Goal: Task Accomplishment & Management: Manage account settings

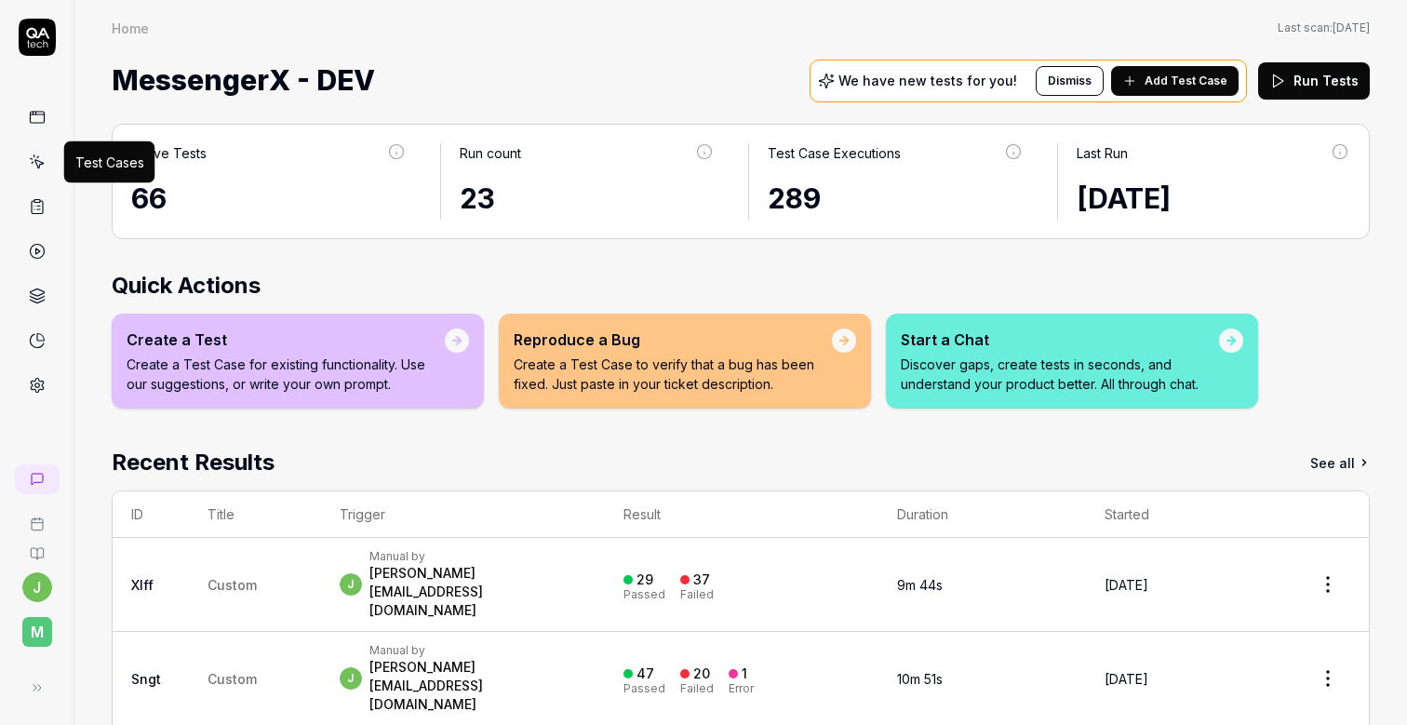
click at [37, 163] on icon at bounding box center [37, 162] width 17 height 17
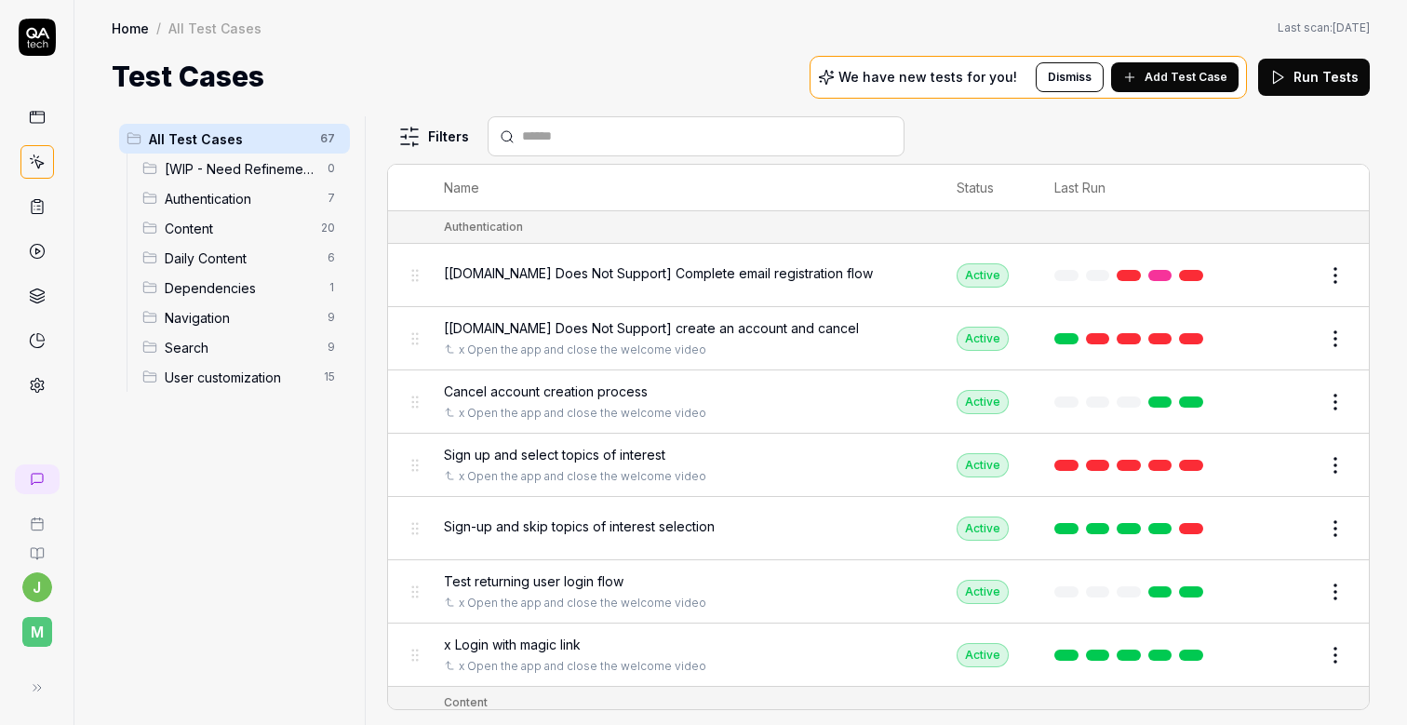
click at [34, 265] on link at bounding box center [37, 252] width 34 height 34
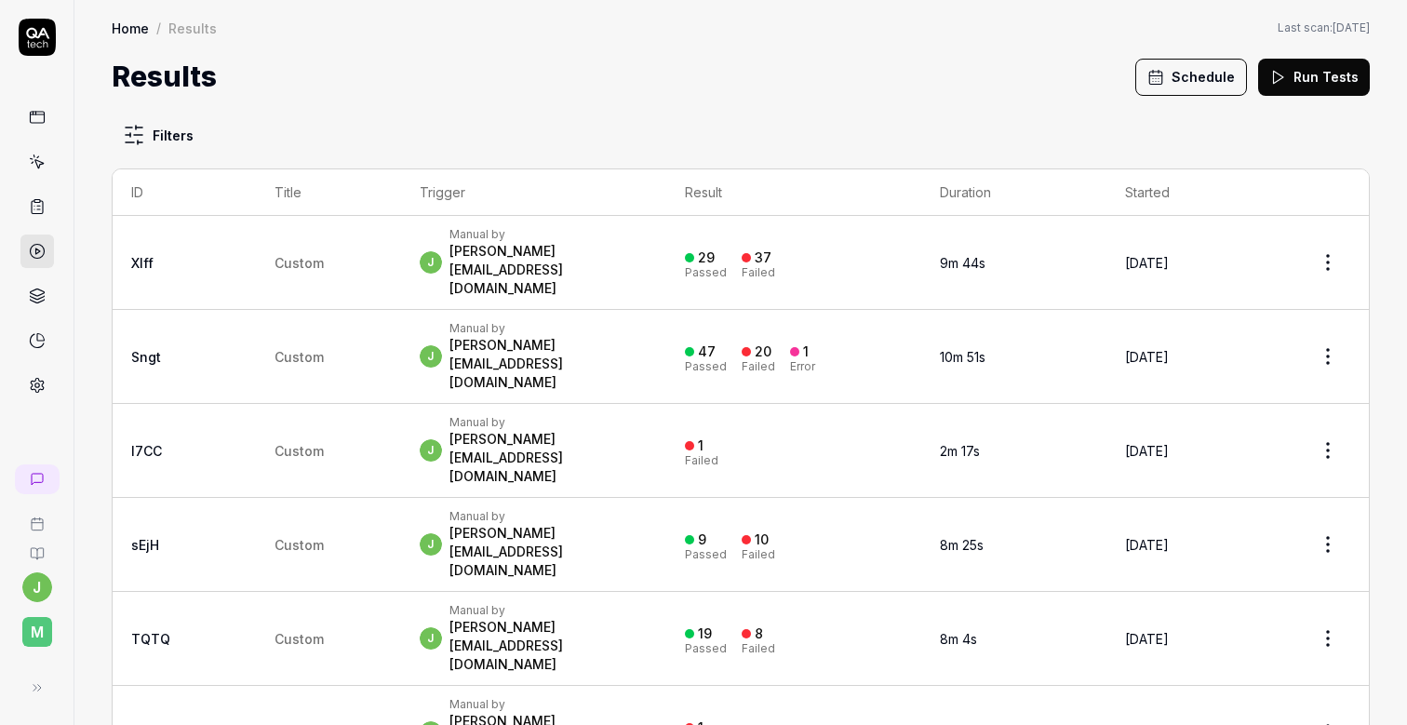
click at [1223, 74] on button "Schedule" at bounding box center [1191, 77] width 112 height 37
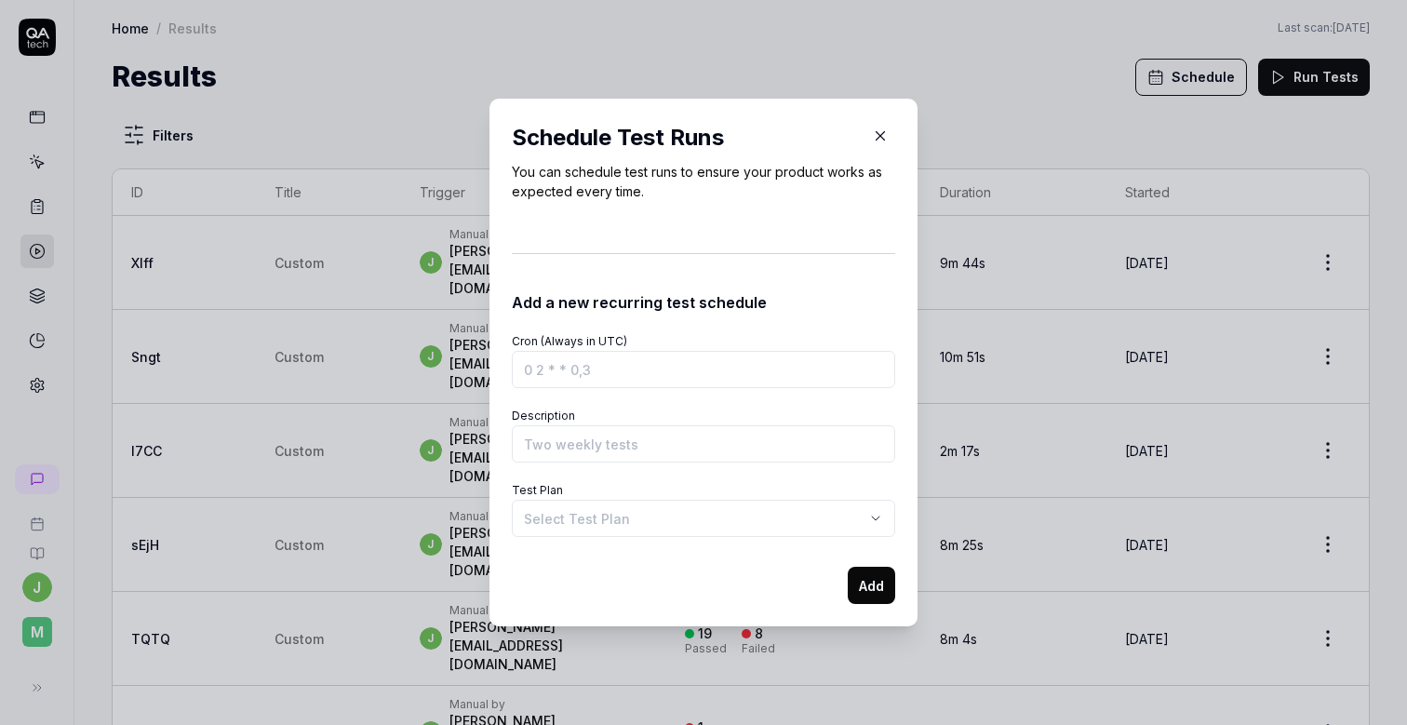
click at [592, 379] on input "Cron (Always in UTC)" at bounding box center [703, 369] width 383 height 37
click at [599, 367] on input "Cron (Always in UTC)" at bounding box center [703, 369] width 383 height 37
click at [620, 338] on label "Cron (Always in UTC)" at bounding box center [569, 341] width 115 height 14
click at [620, 351] on input "Cron (Always in UTC)" at bounding box center [703, 369] width 383 height 37
click at [620, 338] on label "Cron (Always in UTC)" at bounding box center [569, 341] width 115 height 14
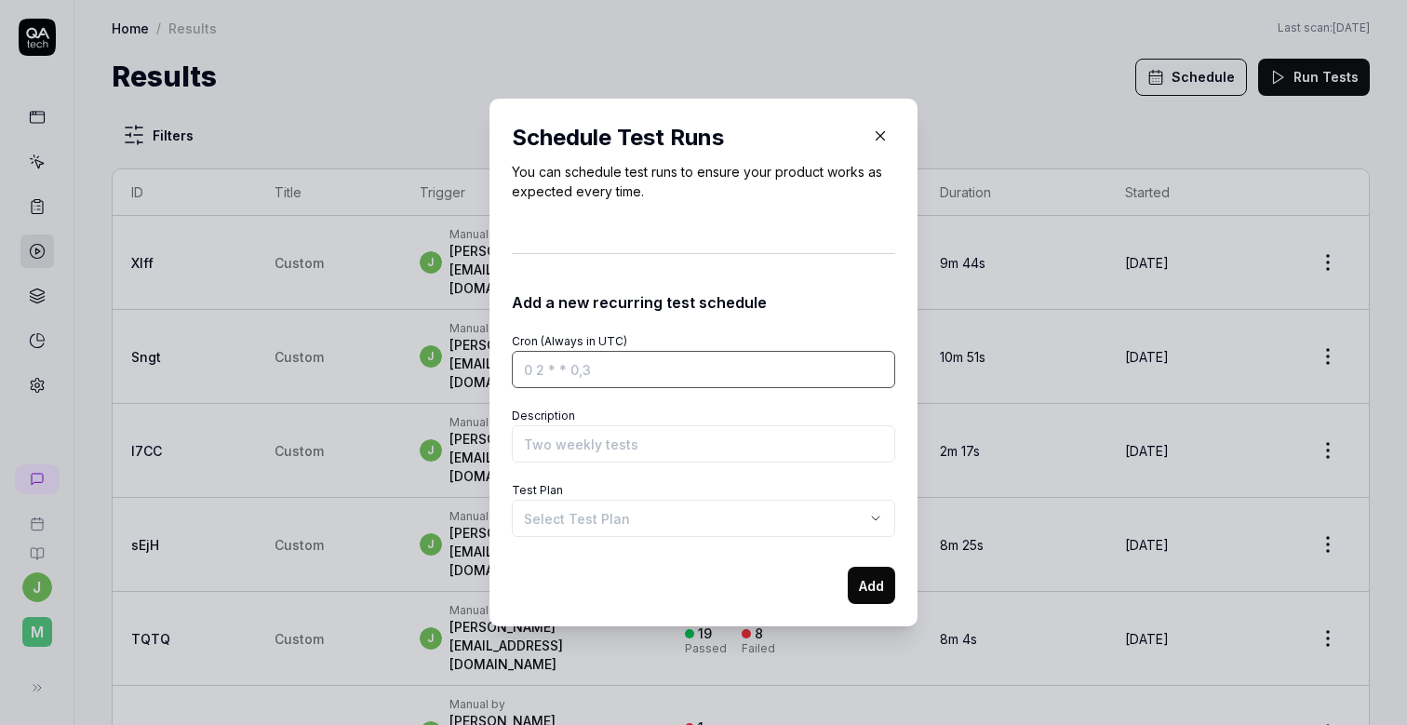
click at [620, 351] on input "Cron (Always in UTC)" at bounding box center [703, 369] width 383 height 37
click at [620, 338] on label "Cron (Always in UTC)" at bounding box center [569, 341] width 115 height 14
click at [620, 351] on input "Cron (Always in UTC)" at bounding box center [703, 369] width 383 height 37
click at [681, 300] on div "Add a new recurring test schedule" at bounding box center [703, 299] width 383 height 30
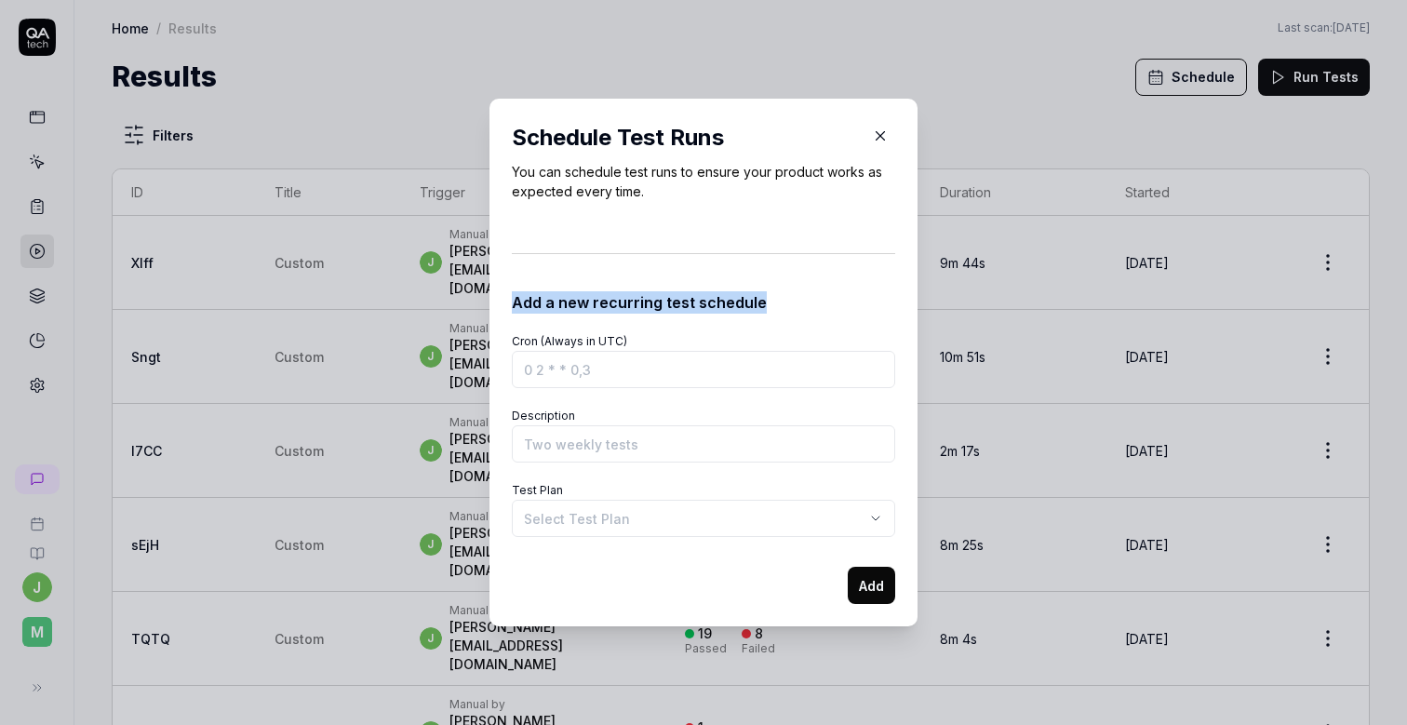
click at [681, 300] on div "Add a new recurring test schedule" at bounding box center [703, 299] width 383 height 30
copy div "Add a new recurring test schedule"
click at [765, 331] on div "Cron (Always in UTC)" at bounding box center [703, 359] width 383 height 60
click at [615, 339] on label "Cron (Always in UTC)" at bounding box center [569, 341] width 115 height 14
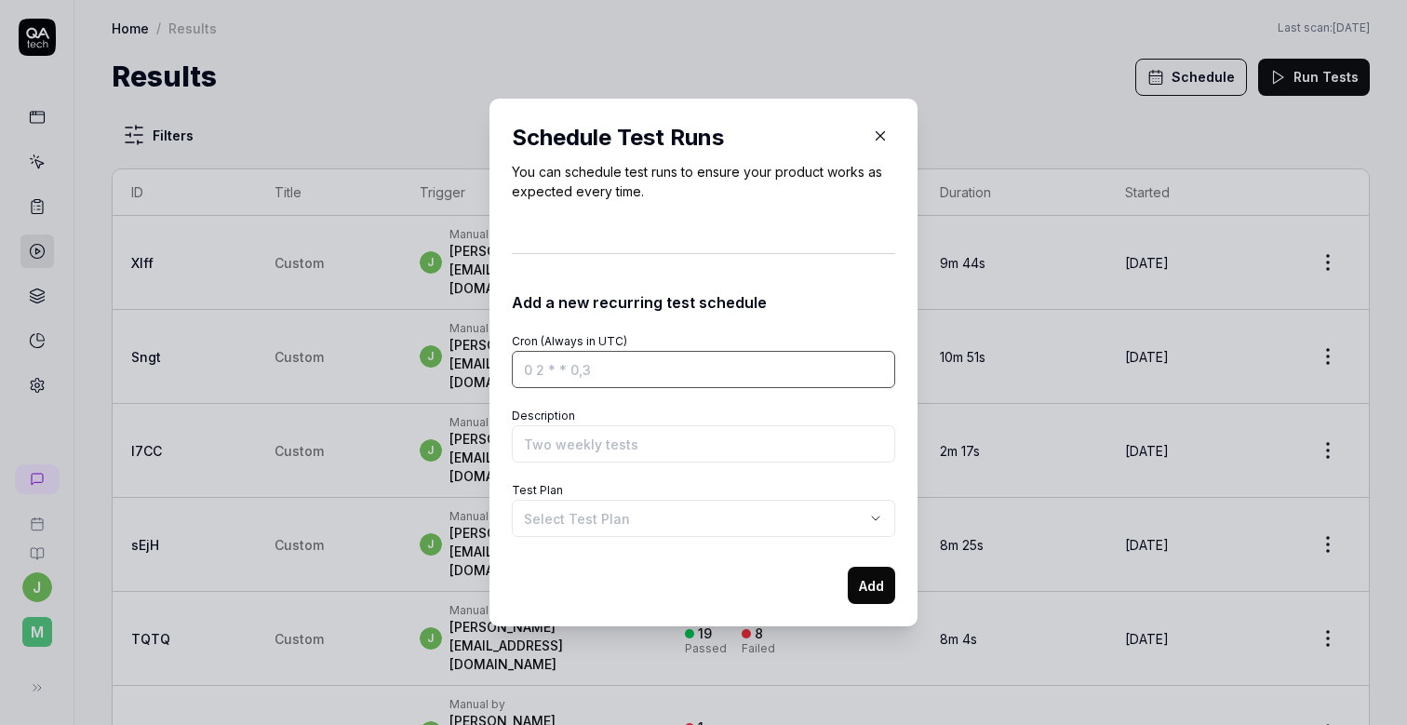
click at [615, 351] on input "Cron (Always in UTC)" at bounding box center [703, 369] width 383 height 37
click at [615, 339] on label "Cron (Always in UTC)" at bounding box center [569, 341] width 115 height 14
click at [615, 351] on input "Cron (Always in UTC)" at bounding box center [703, 369] width 383 height 37
click at [615, 339] on label "Cron (Always in UTC)" at bounding box center [569, 341] width 115 height 14
click at [615, 351] on input "Cron (Always in UTC)" at bounding box center [703, 369] width 383 height 37
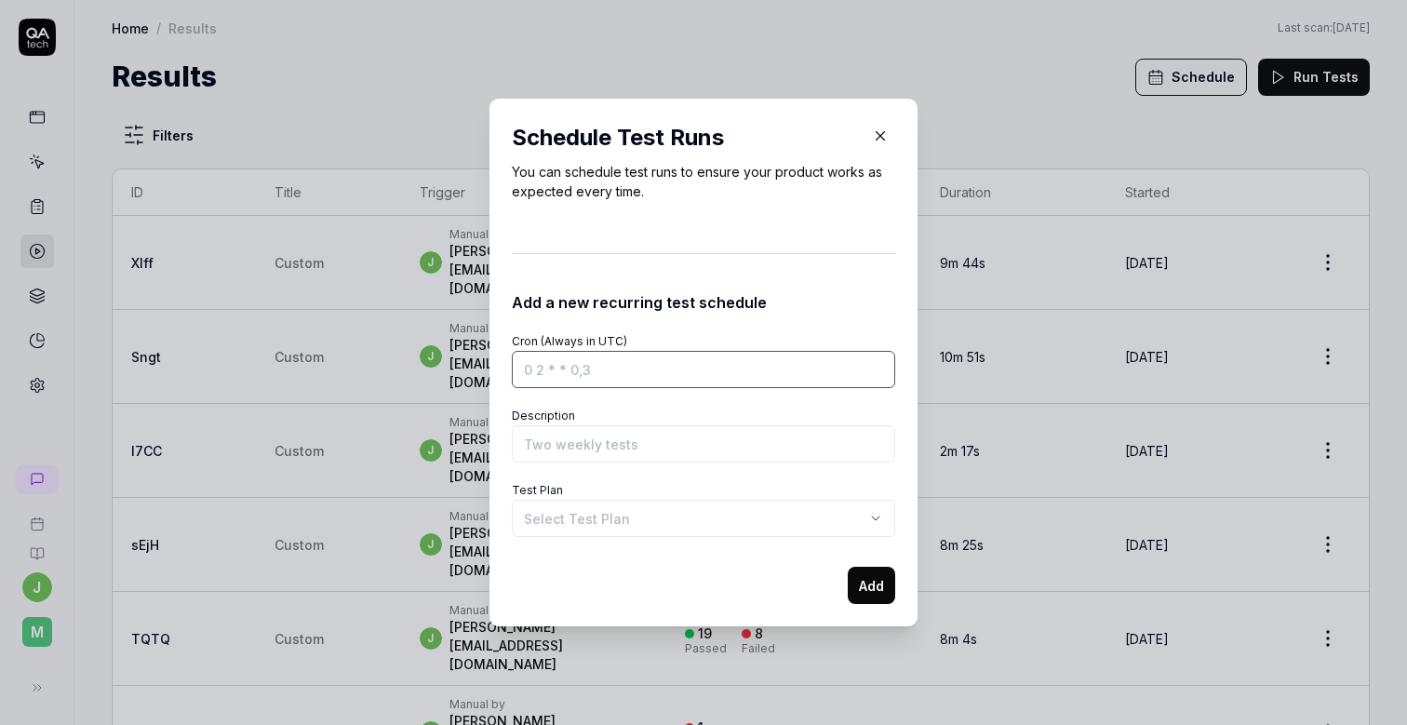
click at [622, 378] on input "Cron (Always in UTC)" at bounding box center [703, 369] width 383 height 37
paste input "0 6 * * 1/2"
type input "0 6 * * 1/2"
click at [636, 450] on input "Description" at bounding box center [703, 443] width 383 height 37
type input "Bi-weekly tests"
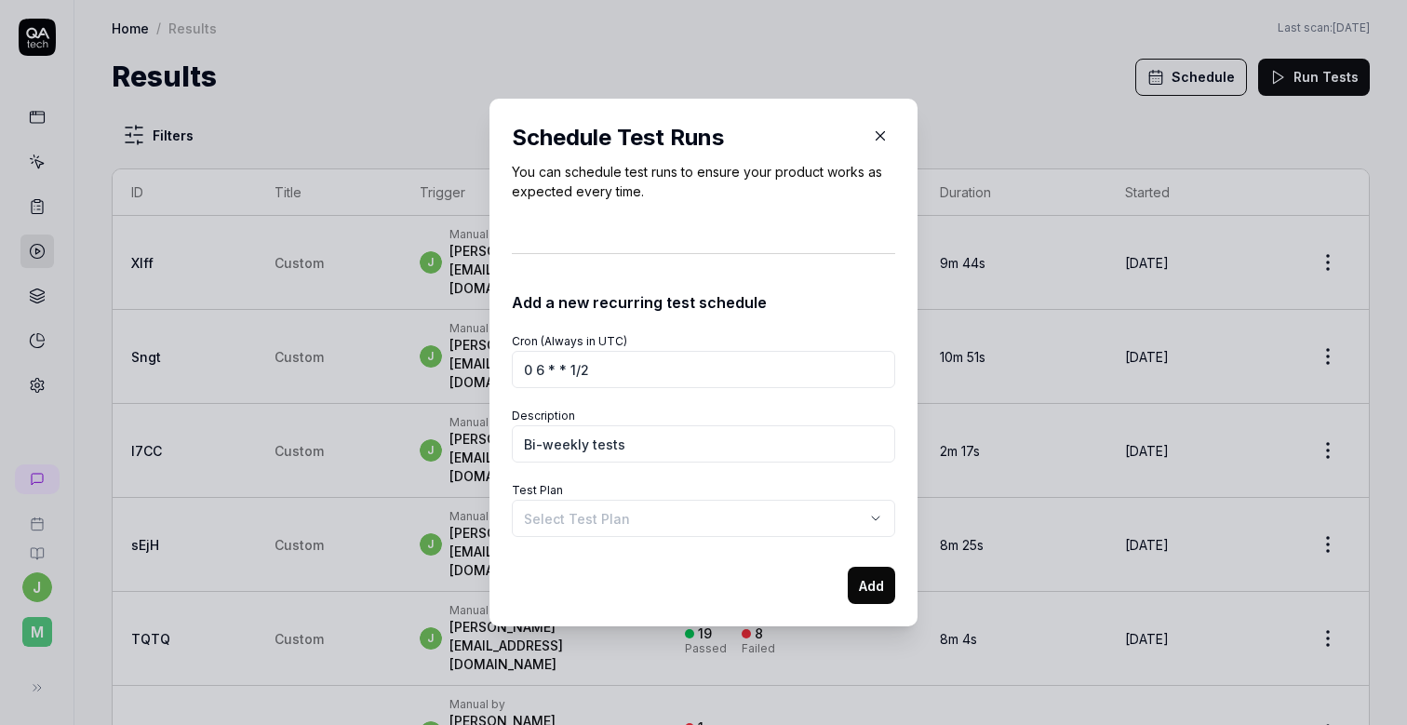
click at [720, 524] on body "j M Home / Results Home / Results Last scan: [DATE] Results Schedule Run Tests …" at bounding box center [703, 362] width 1407 height 725
click at [751, 468] on div "**********" at bounding box center [703, 362] width 1407 height 725
click at [639, 517] on body "j M Home / Results Home / Results Last scan: [DATE] Results Schedule Run Tests …" at bounding box center [703, 362] width 1407 height 725
click at [875, 586] on button "Add" at bounding box center [871, 585] width 47 height 37
select select
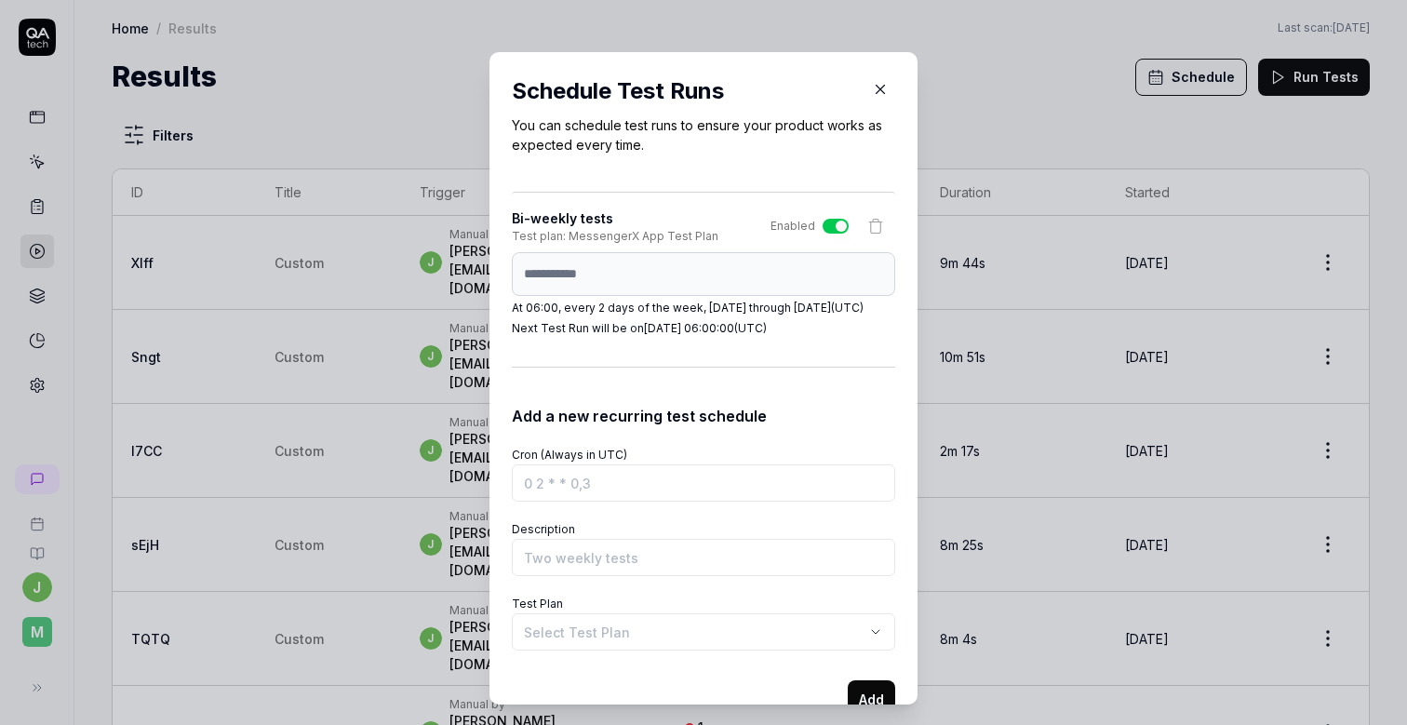
click at [879, 85] on icon "button" at bounding box center [880, 89] width 17 height 17
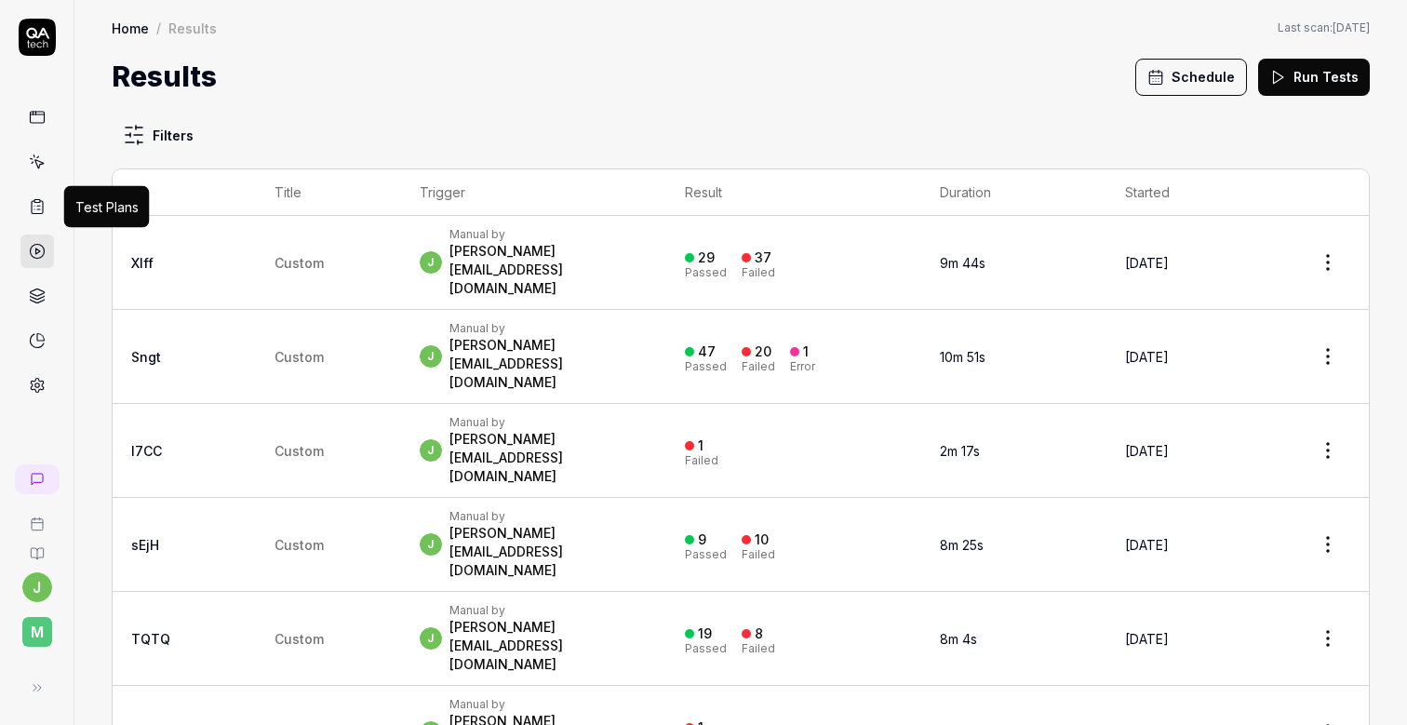
click at [43, 213] on icon at bounding box center [37, 206] width 17 height 17
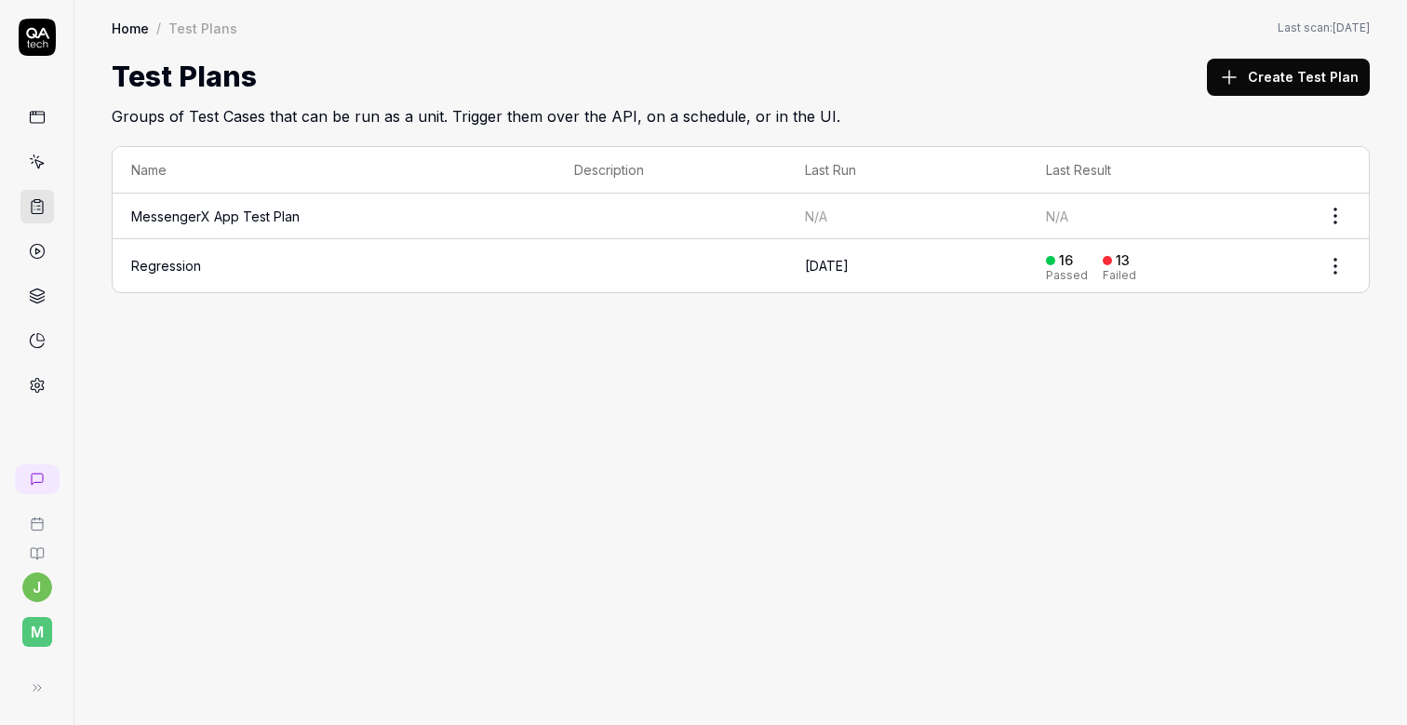
click at [186, 221] on link "MessengerX App Test Plan" at bounding box center [215, 216] width 168 height 16
click at [47, 258] on link at bounding box center [37, 252] width 34 height 34
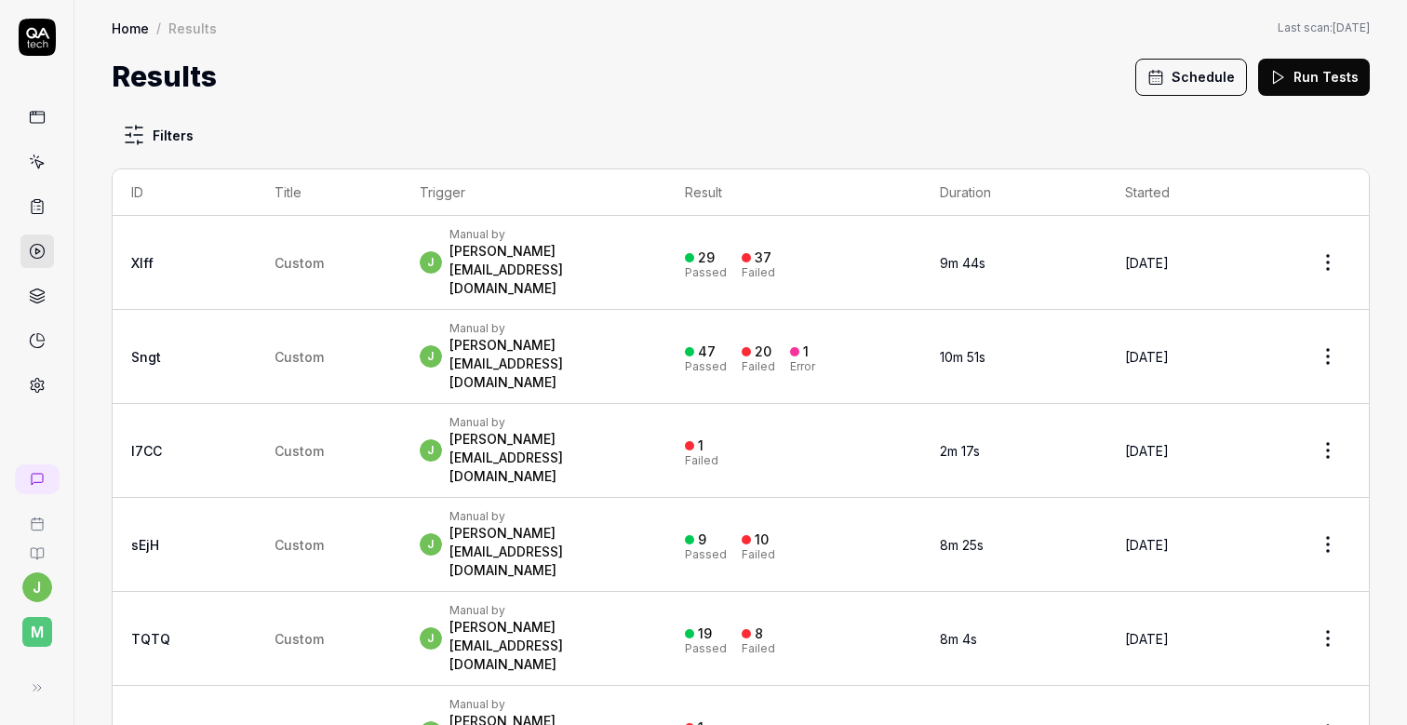
click at [1175, 90] on button "Schedule" at bounding box center [1191, 77] width 112 height 37
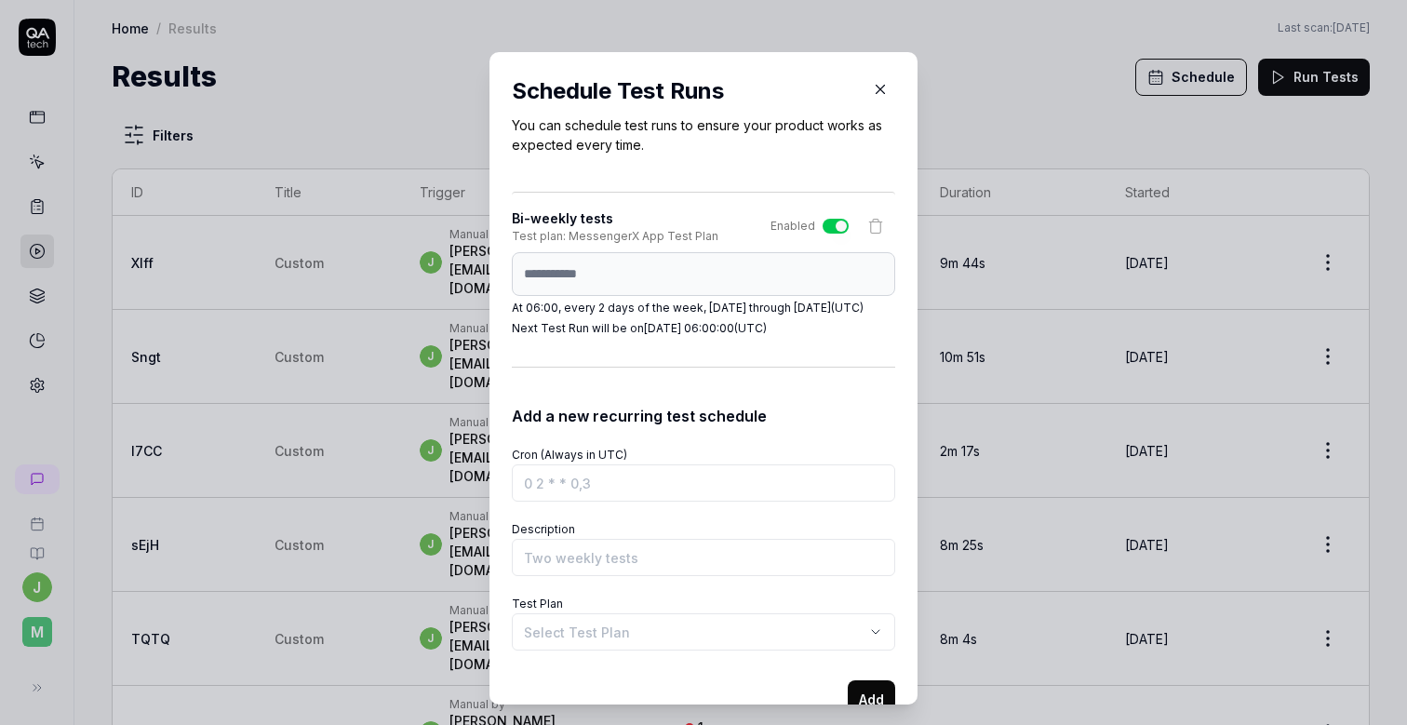
click at [595, 153] on p "You can schedule test runs to ensure your product works as expected every time." at bounding box center [703, 134] width 383 height 39
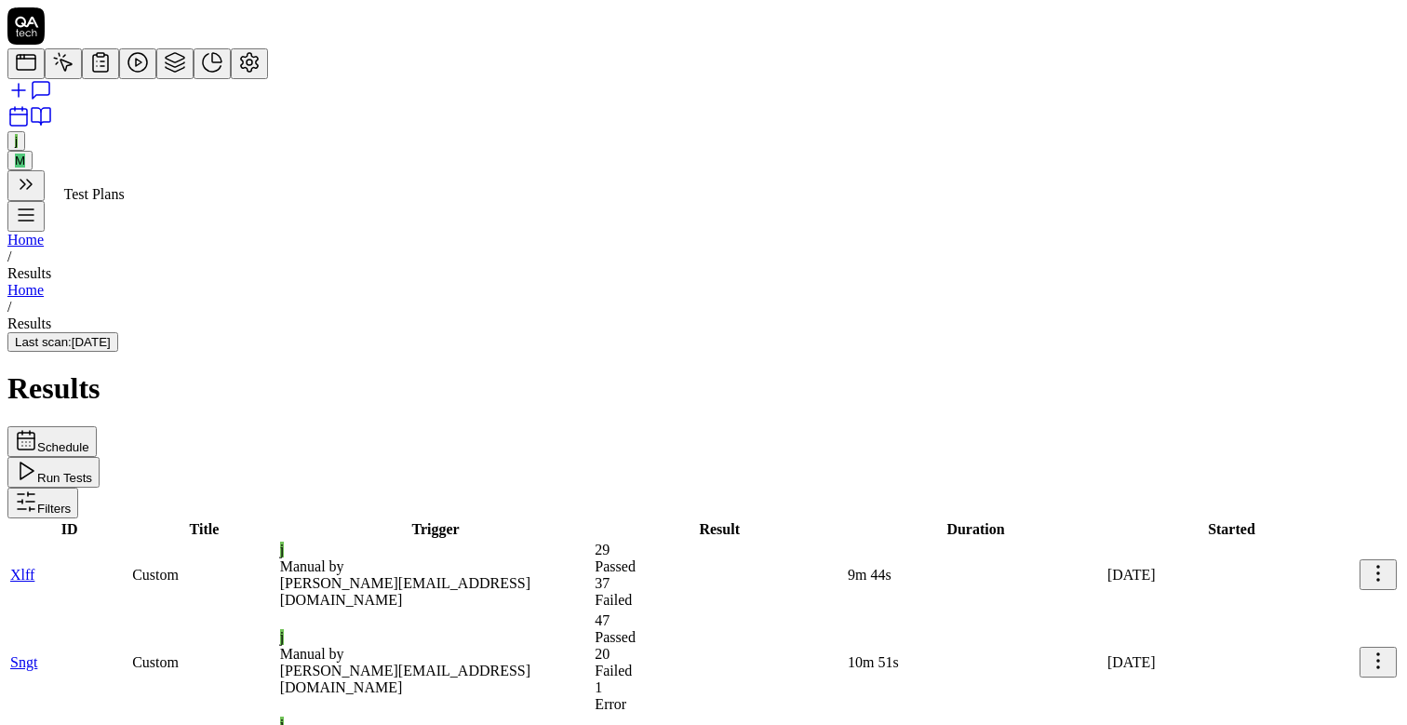
click at [89, 74] on icon at bounding box center [100, 62] width 22 height 22
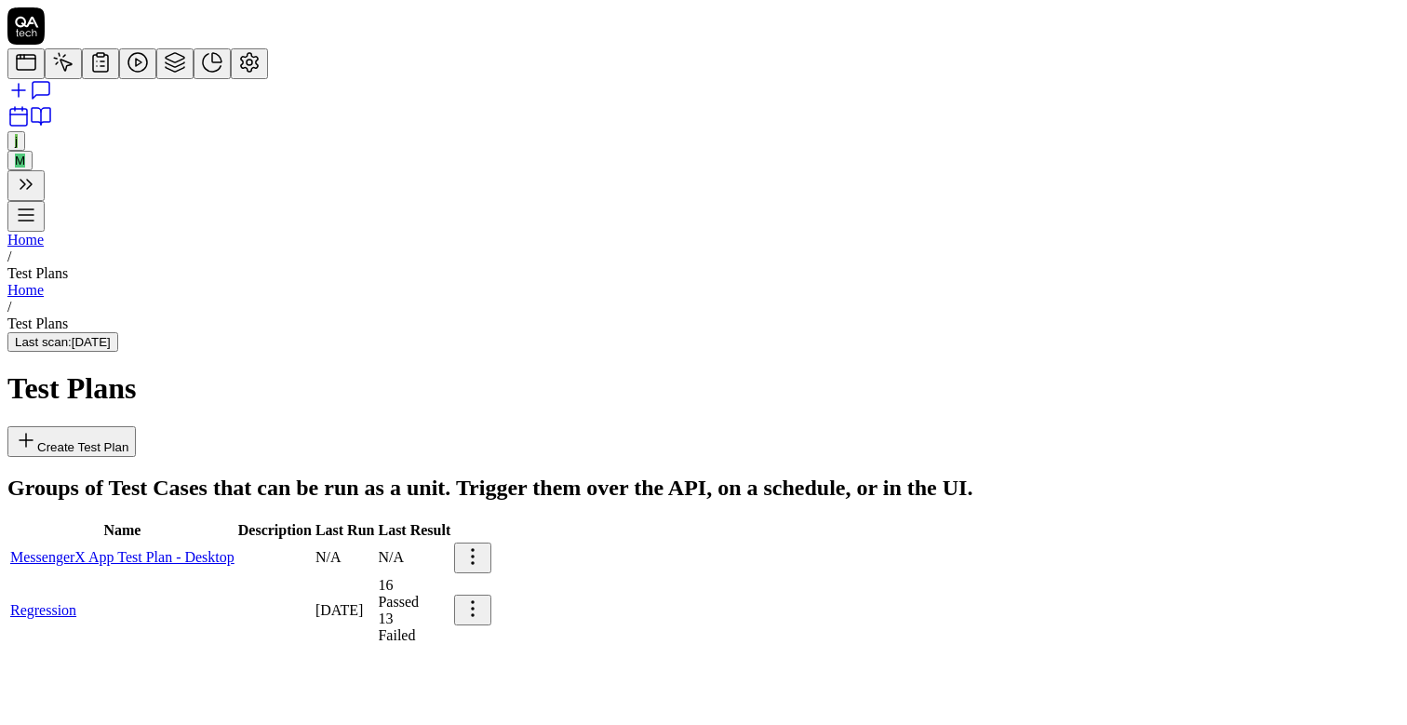
click at [235, 542] on td "MessengerX App Test Plan - Desktop" at bounding box center [122, 558] width 226 height 33
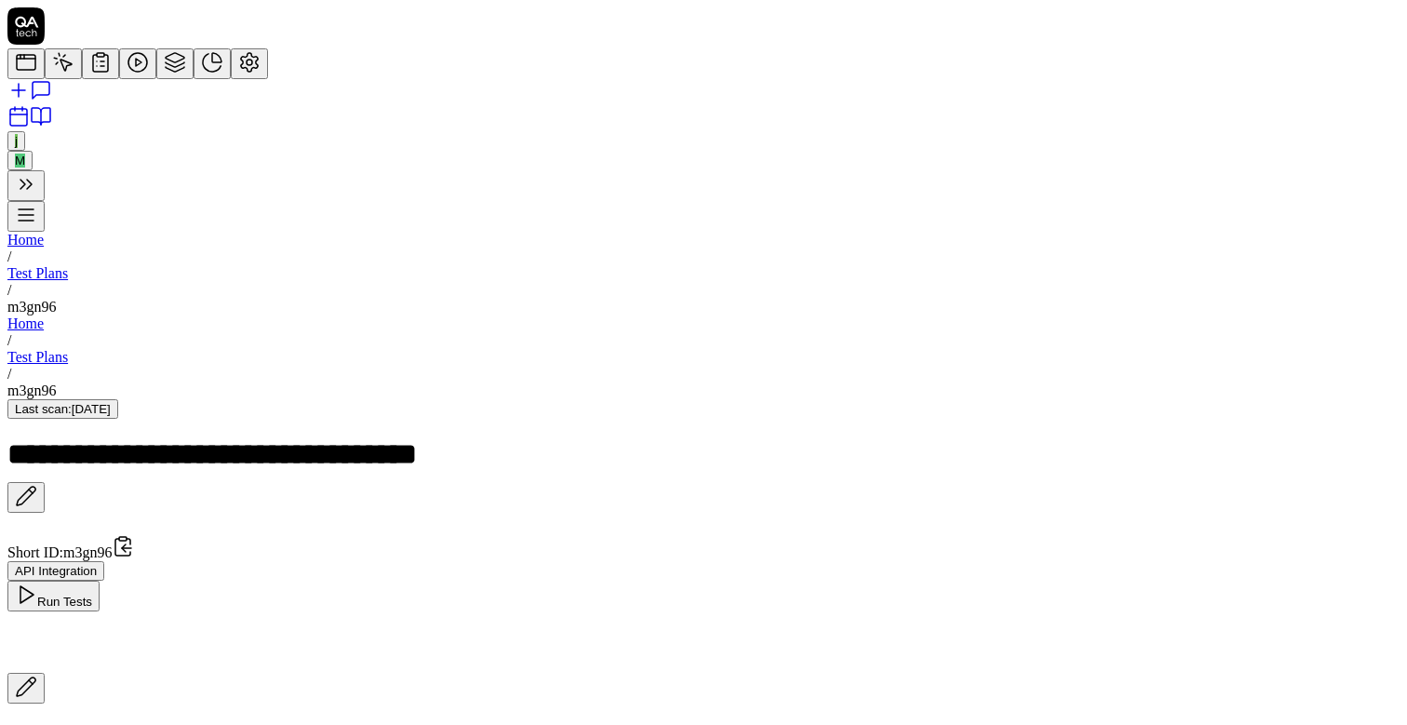
scroll to position [384, 0]
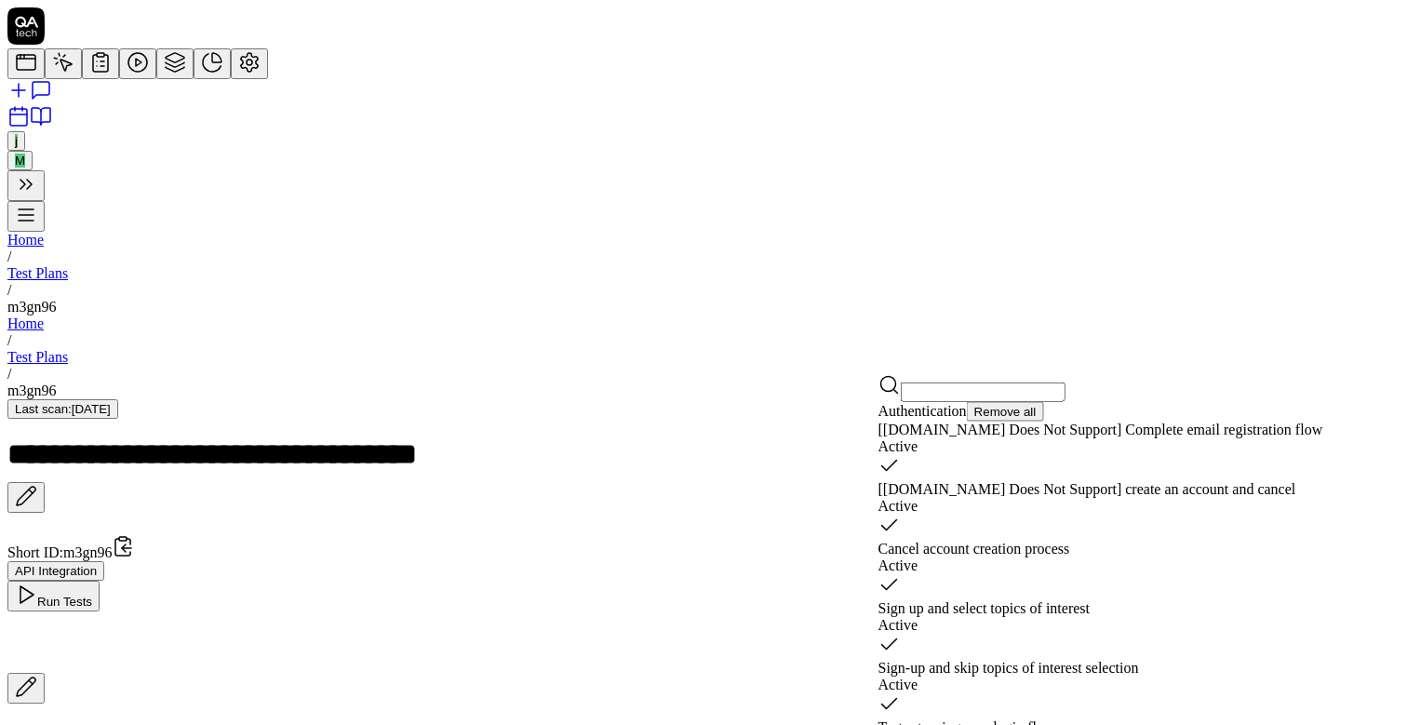
scroll to position [221, 0]
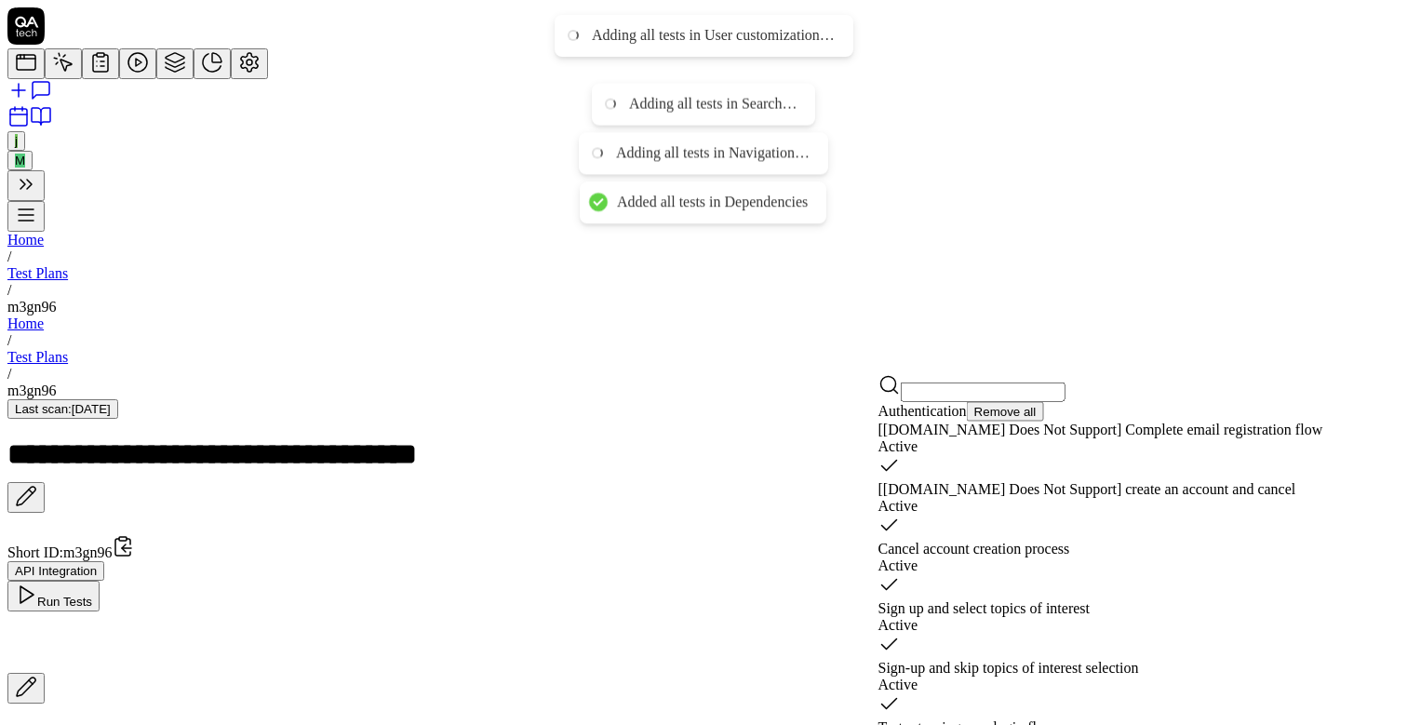
scroll to position [2158, 0]
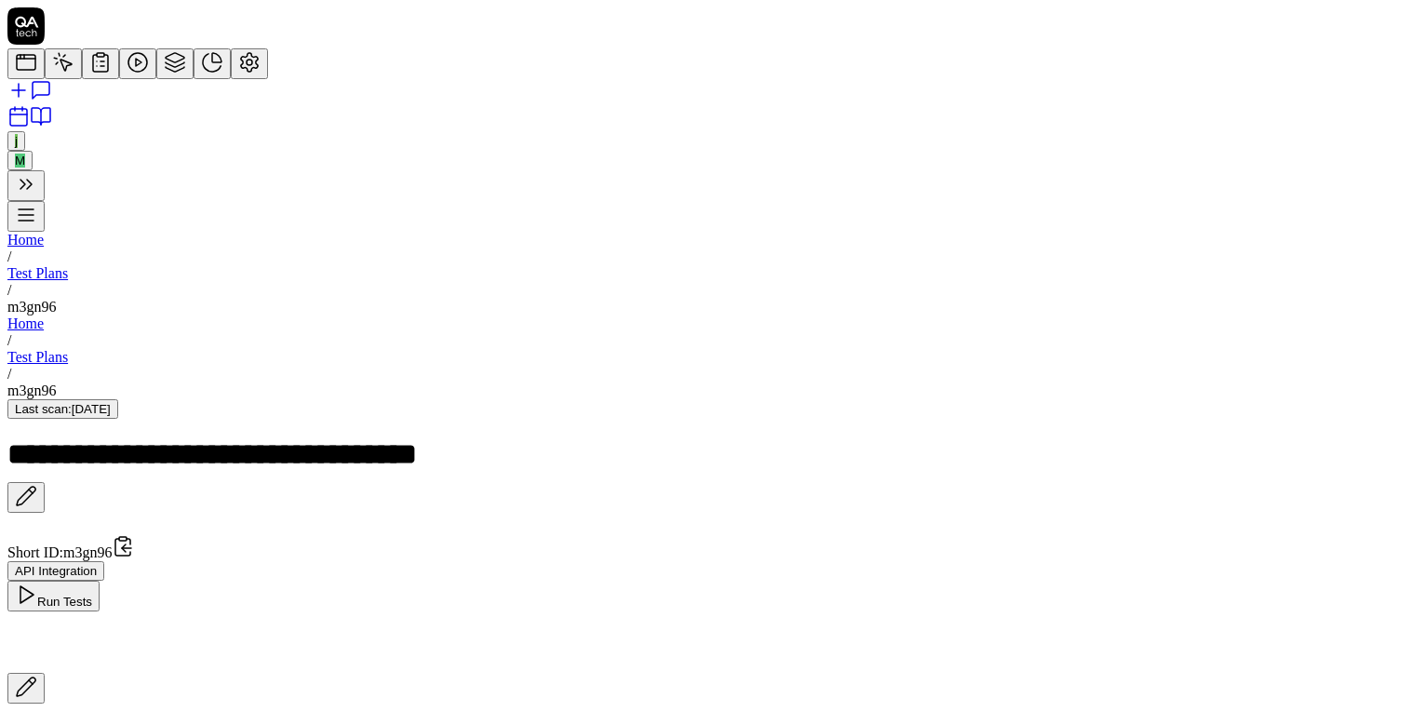
scroll to position [0, 0]
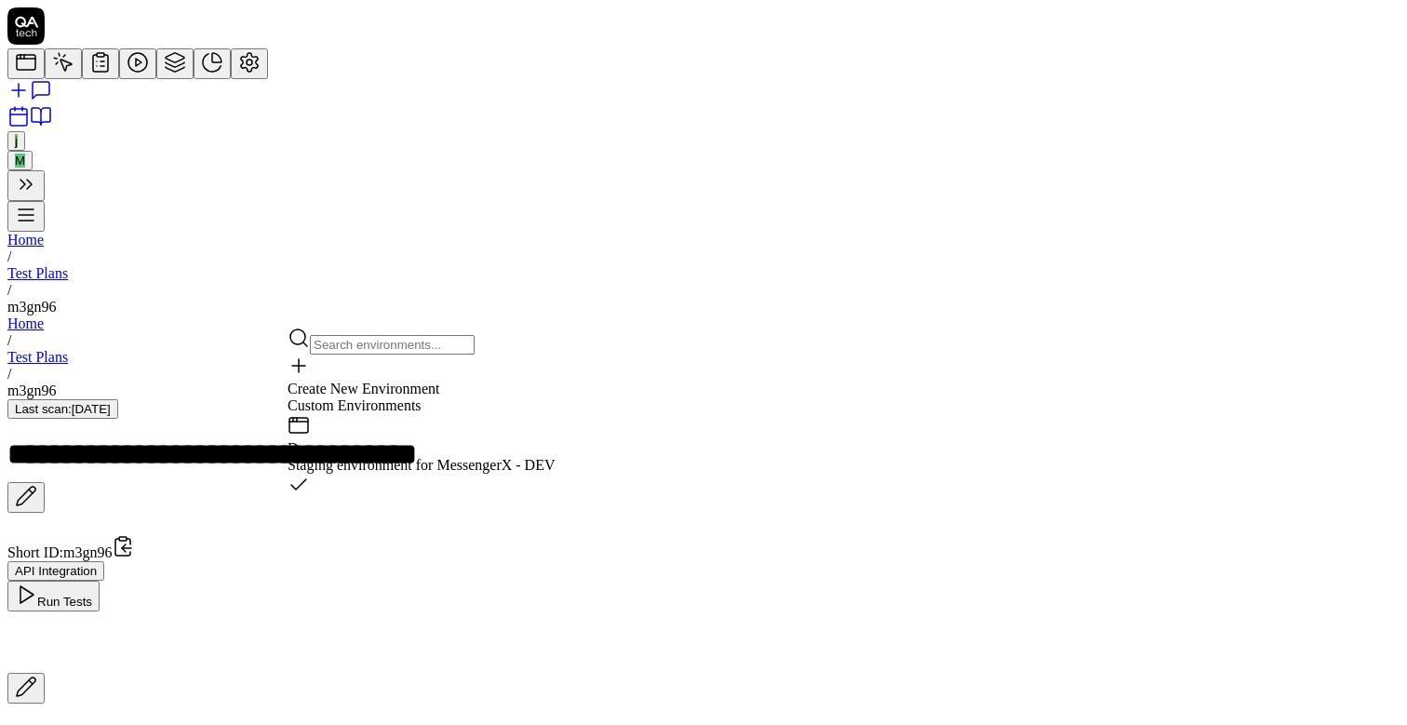
click at [412, 381] on span "Create New Environment" at bounding box center [364, 389] width 153 height 16
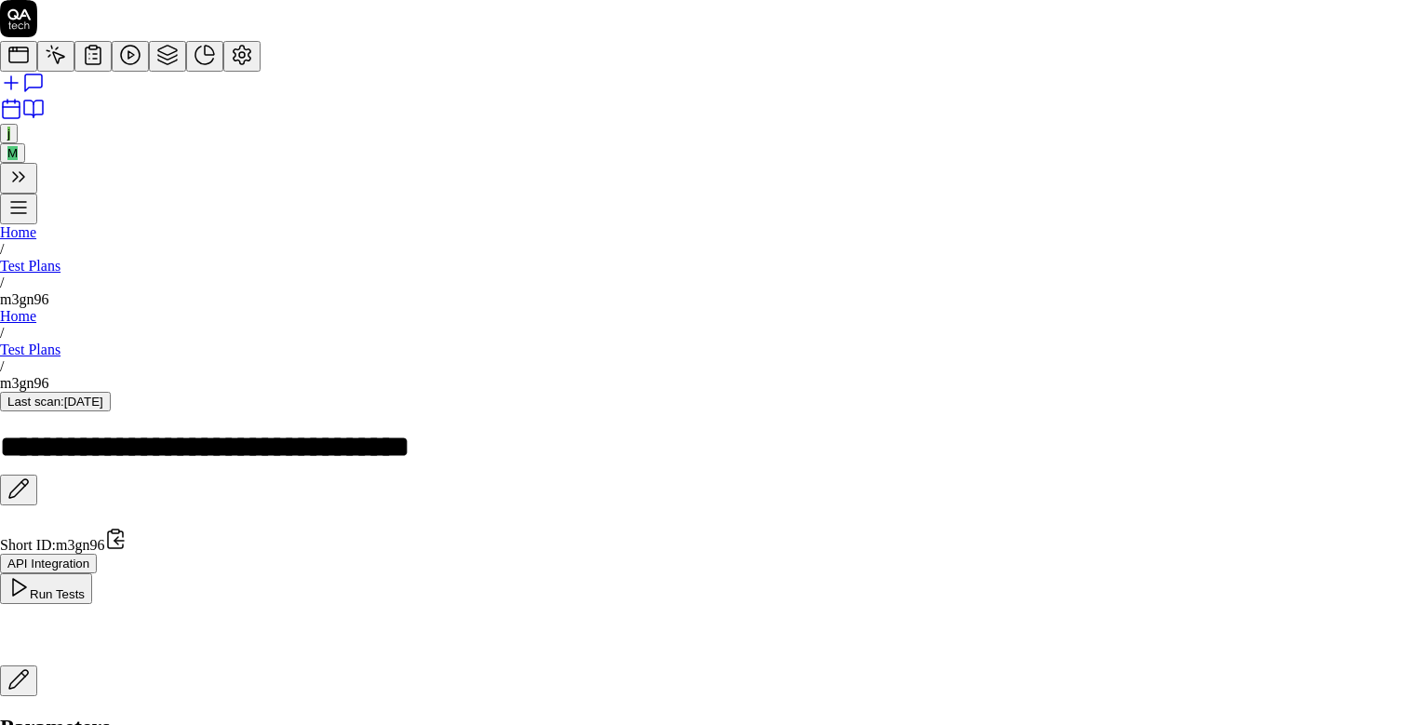
type input "Production"
paste input "https://app.messengerx.com/en-US/explore"
type input "https://app.messengerx.com/en-US/"
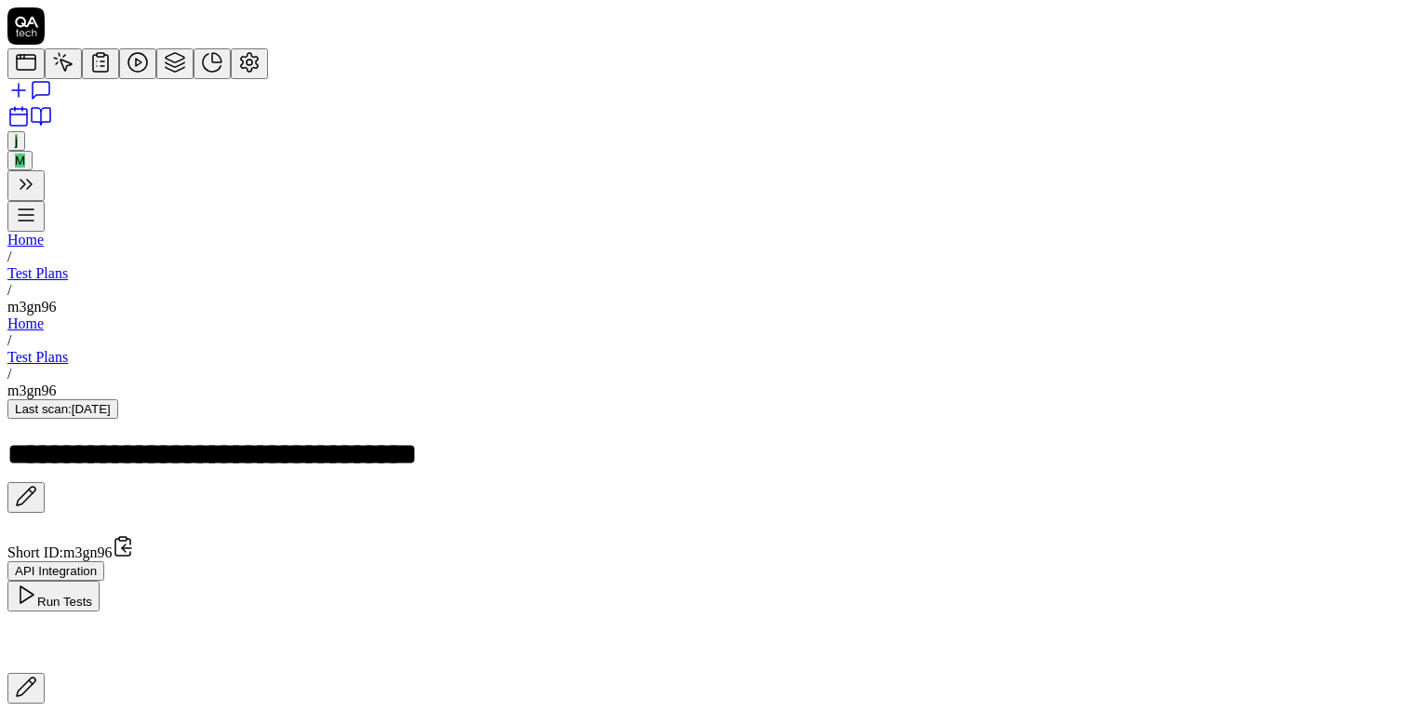
click at [37, 485] on icon at bounding box center [26, 496] width 22 height 22
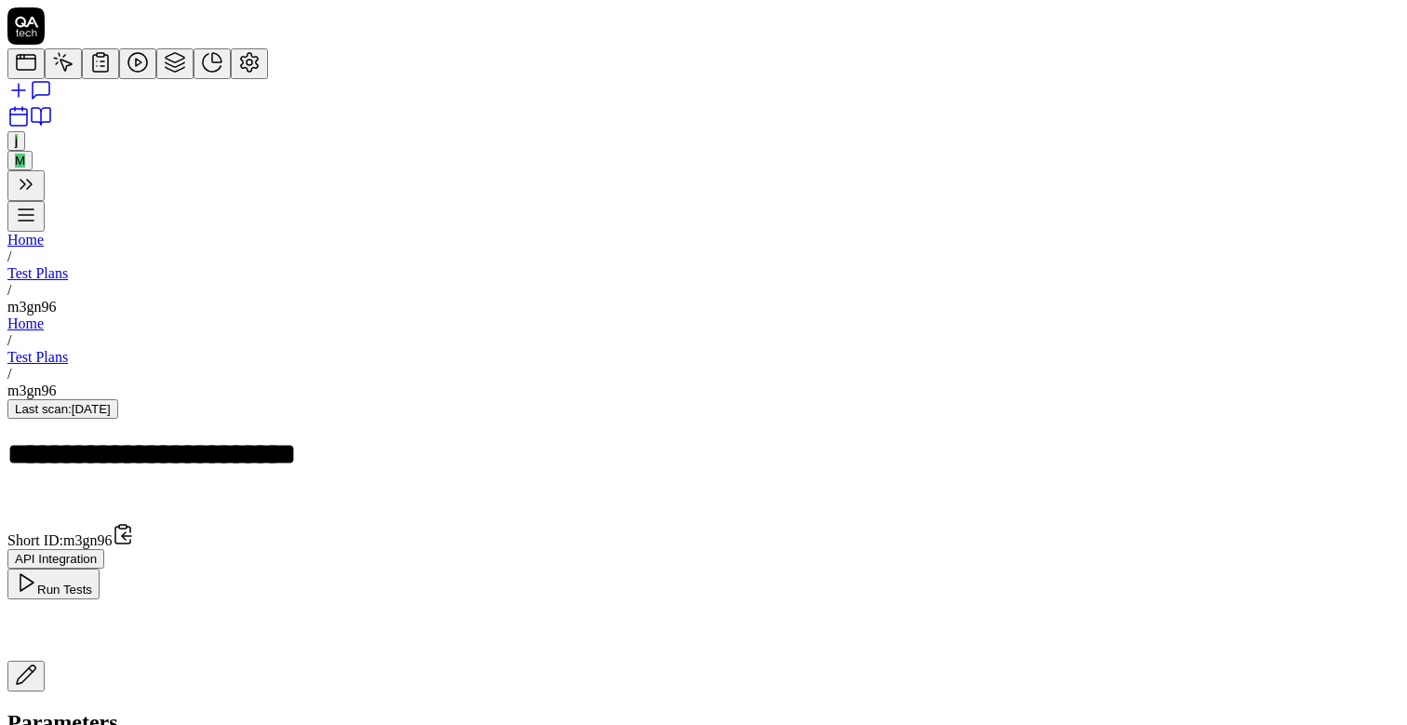
click at [785, 710] on div "Parameters" at bounding box center [703, 722] width 1392 height 25
click at [97, 61] on icon at bounding box center [97, 61] width 0 height 0
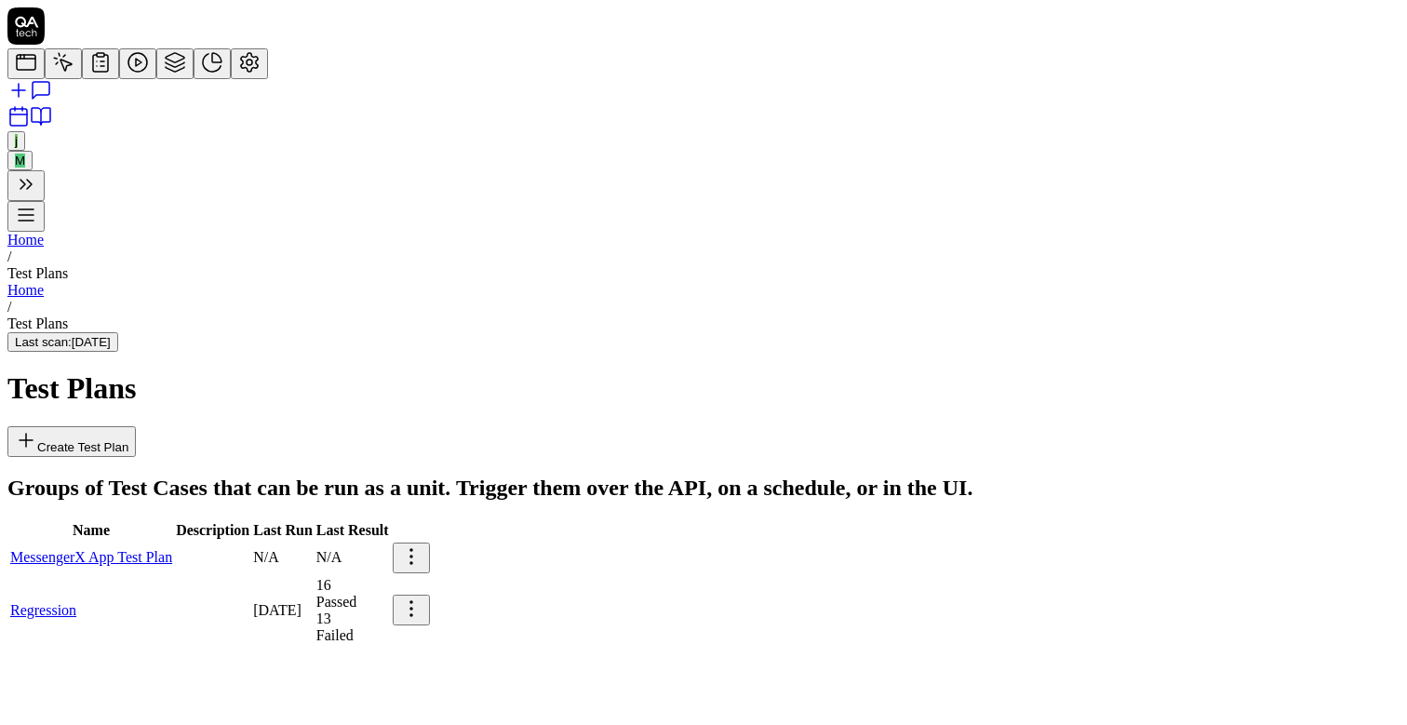
click at [172, 549] on link "MessengerX App Test Plan" at bounding box center [91, 557] width 162 height 16
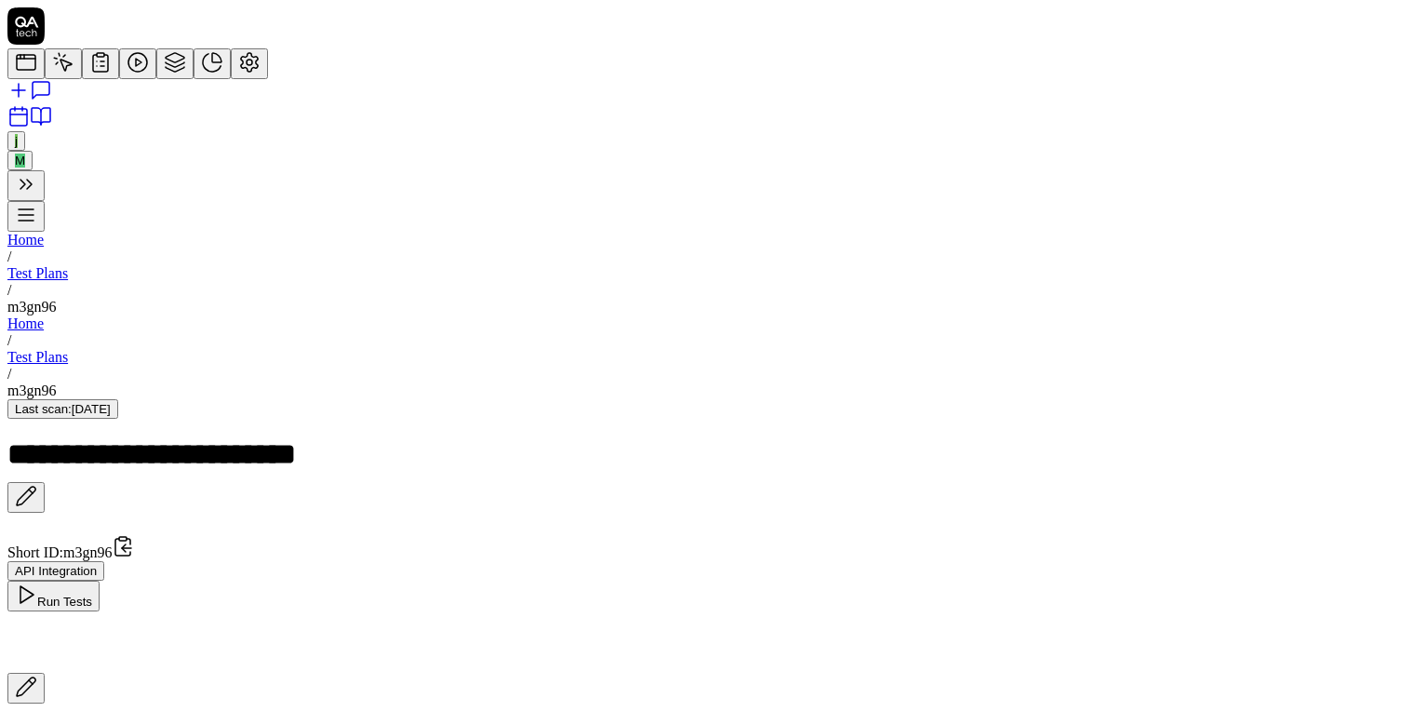
click at [321, 438] on div "**********" at bounding box center [193, 459] width 372 height 42
copy div "**********"
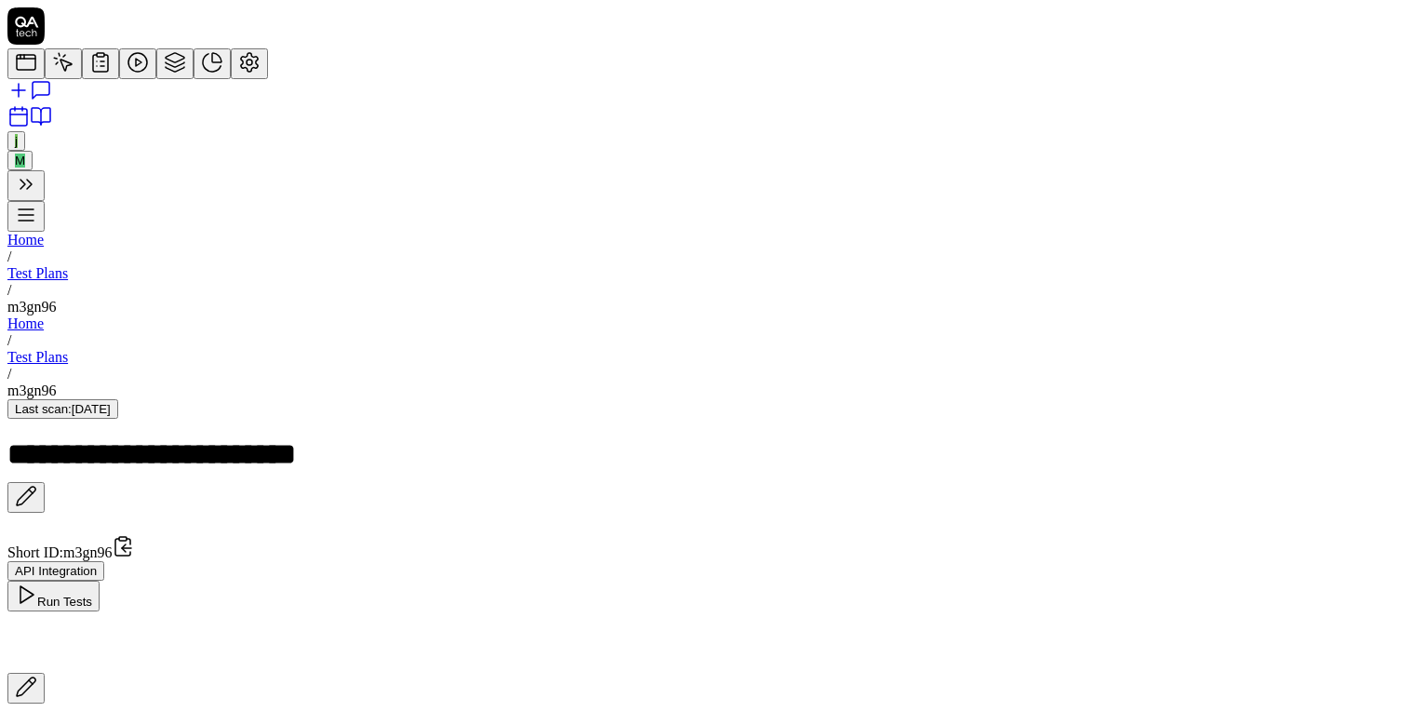
click at [100, 581] on button "Run Tests" at bounding box center [53, 596] width 92 height 31
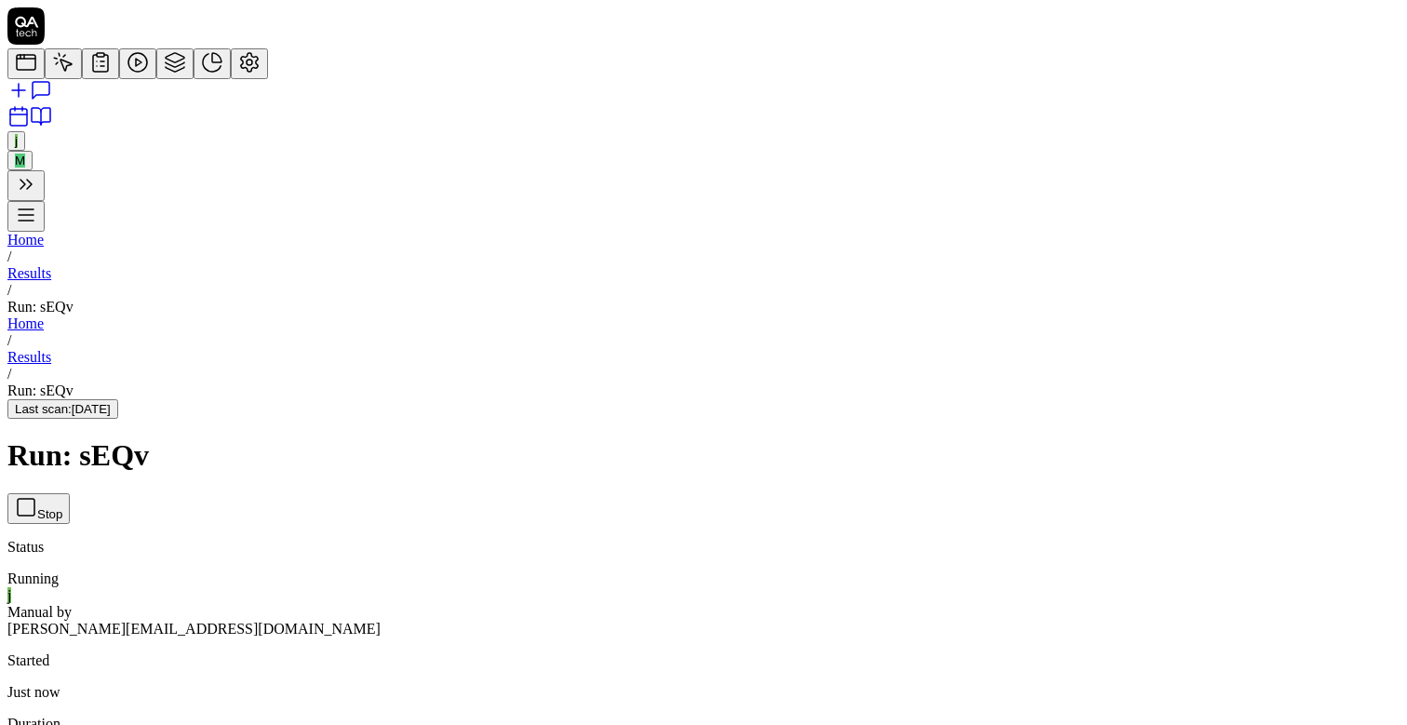
click at [991, 438] on div "Run: sEQv Stop" at bounding box center [703, 480] width 1392 height 85
click at [37, 496] on icon at bounding box center [26, 507] width 22 height 22
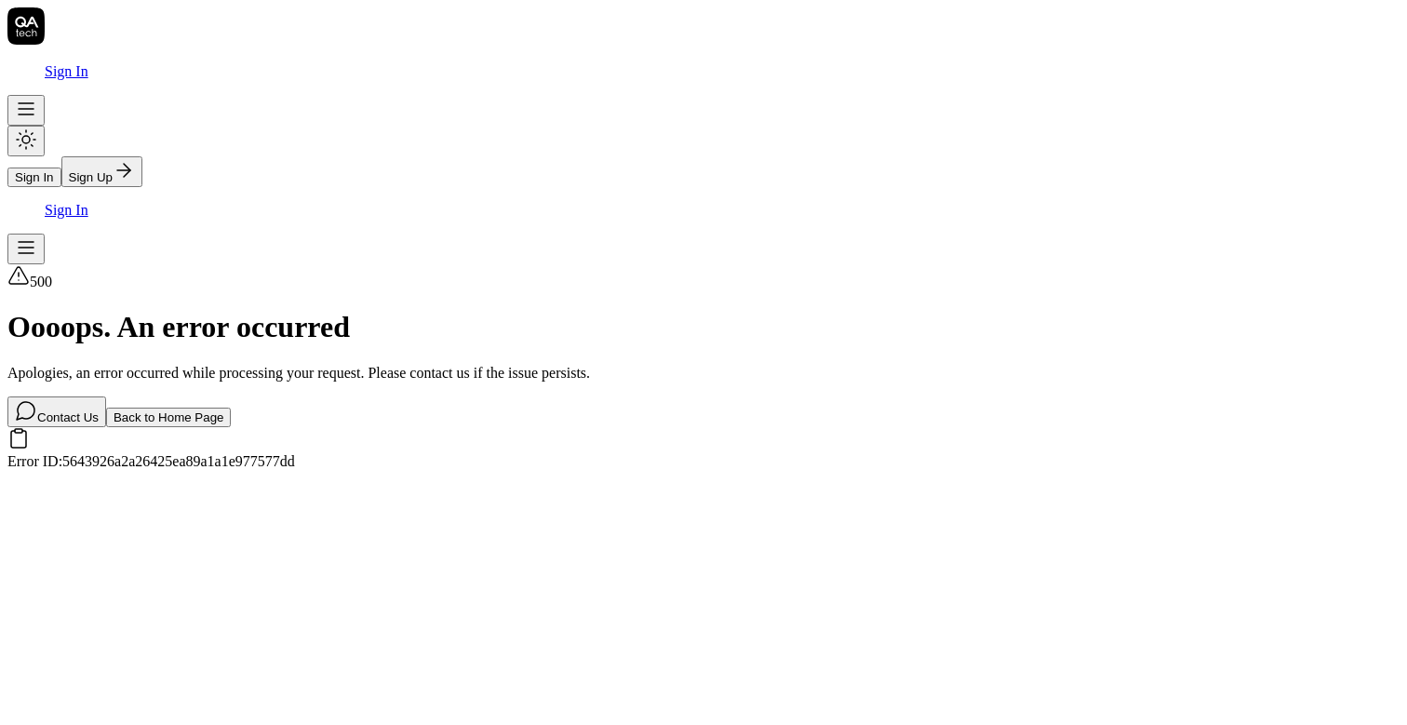
click at [232, 408] on button "Back to Home Page" at bounding box center [169, 418] width 126 height 20
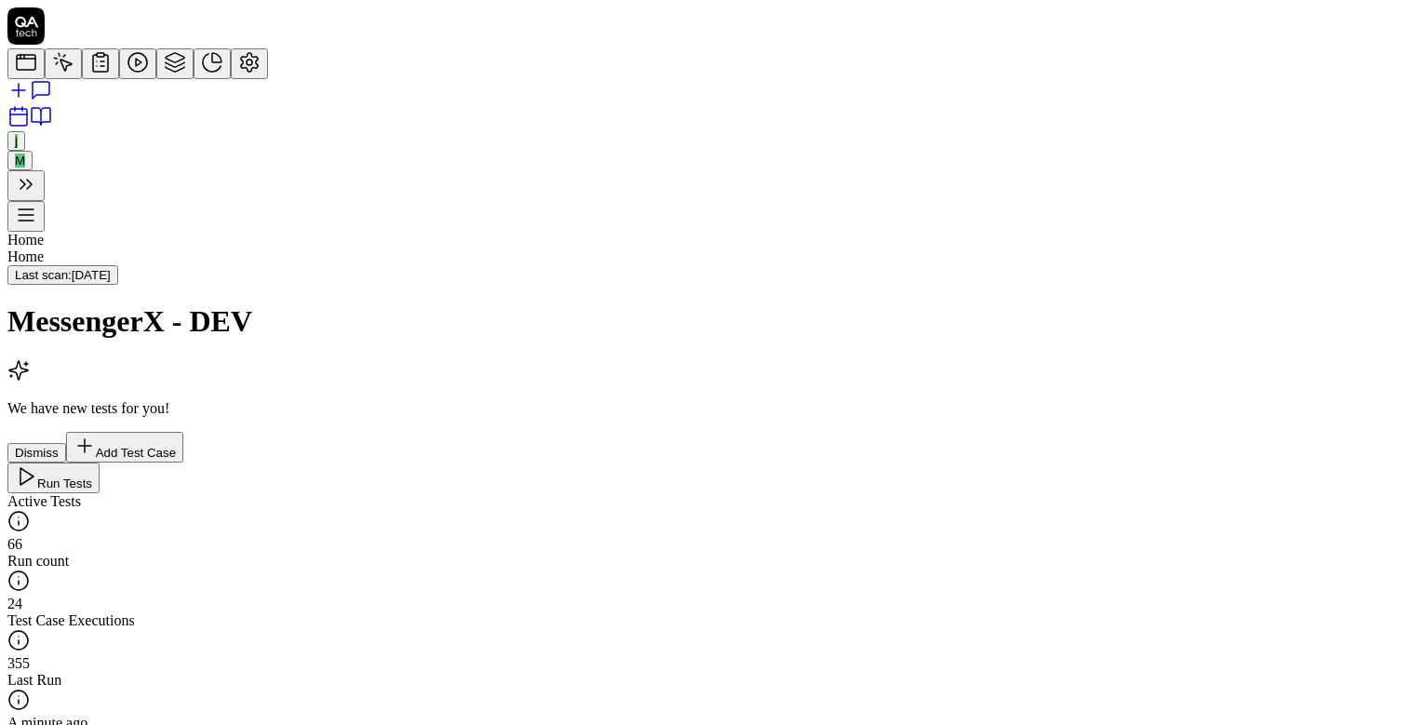
scroll to position [150, 0]
click at [89, 74] on icon at bounding box center [100, 62] width 22 height 22
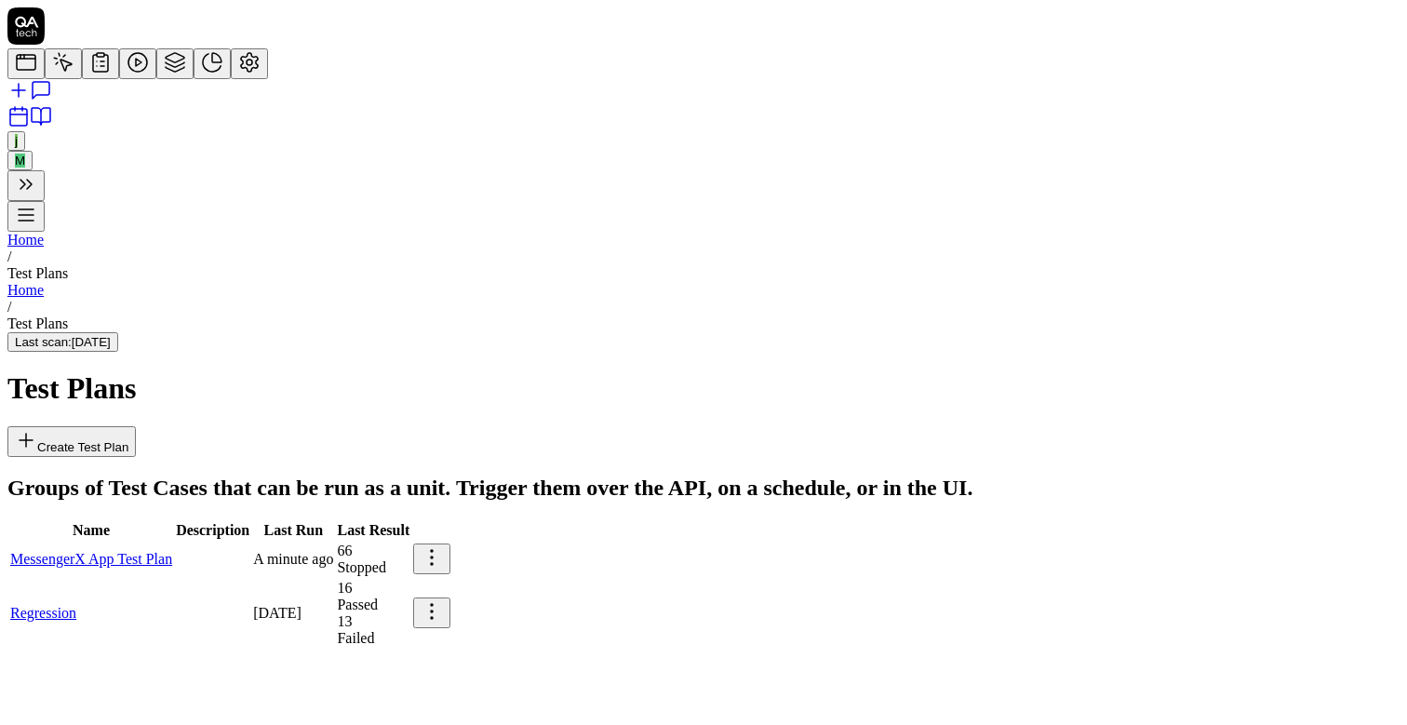
click at [173, 542] on td "MessengerX App Test Plan" at bounding box center [91, 559] width 164 height 35
click at [333, 551] on time "A minute ago" at bounding box center [293, 559] width 80 height 16
click at [172, 551] on link "MessengerX App Test Plan" at bounding box center [91, 559] width 162 height 16
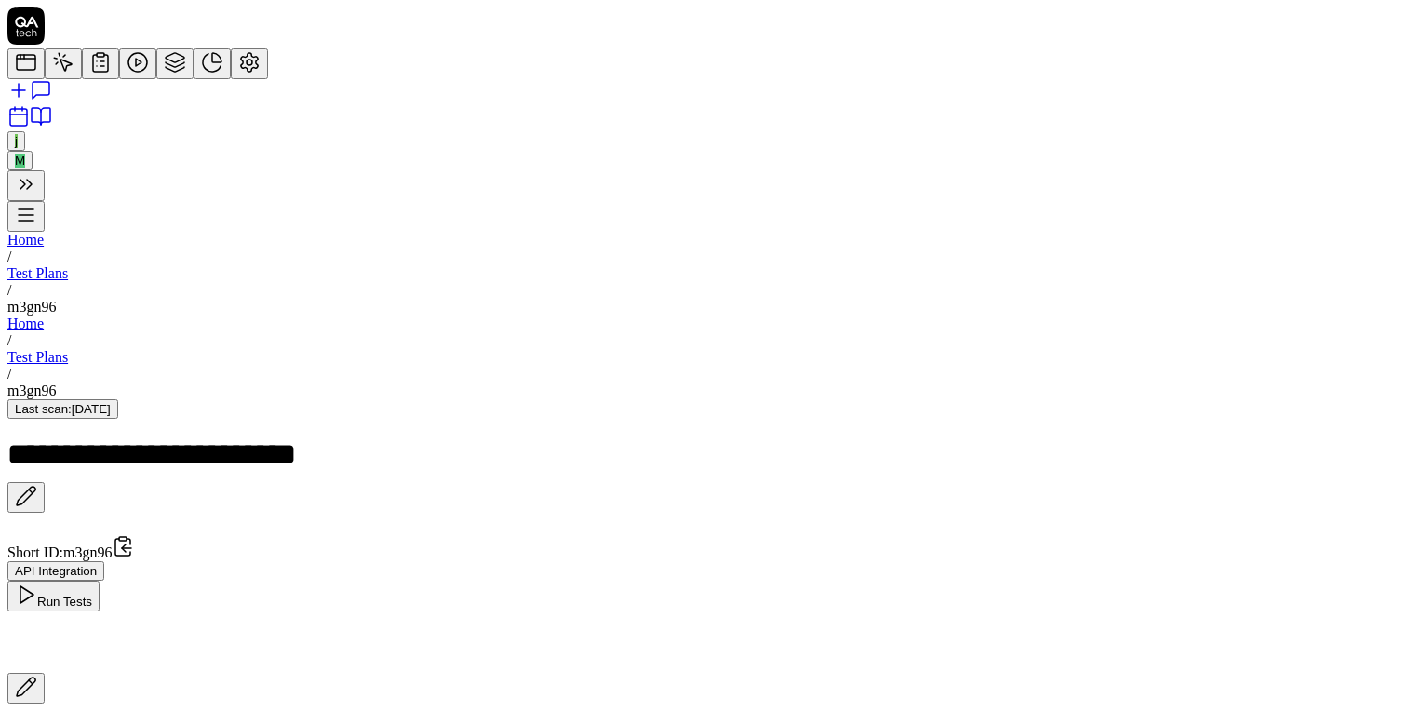
type input "*******"
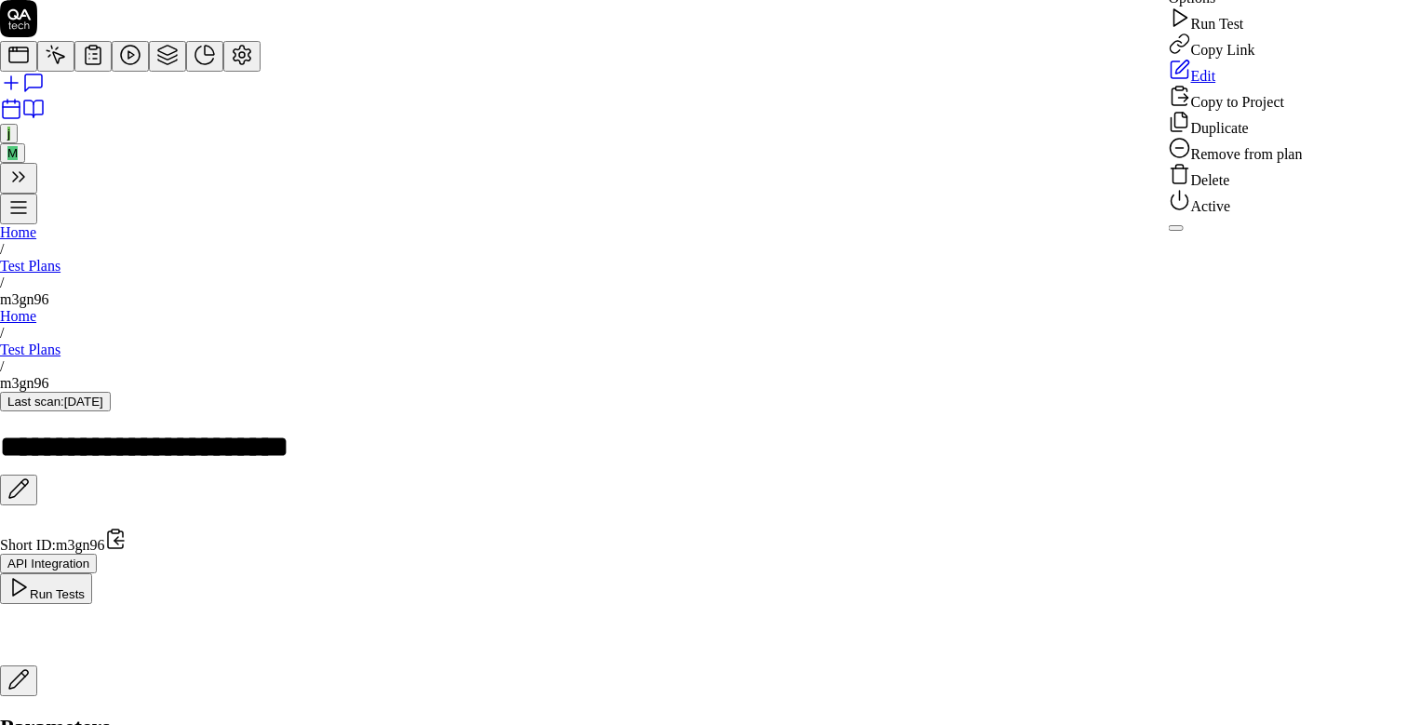
click at [1222, 163] on div "Remove from plan" at bounding box center [1236, 150] width 134 height 26
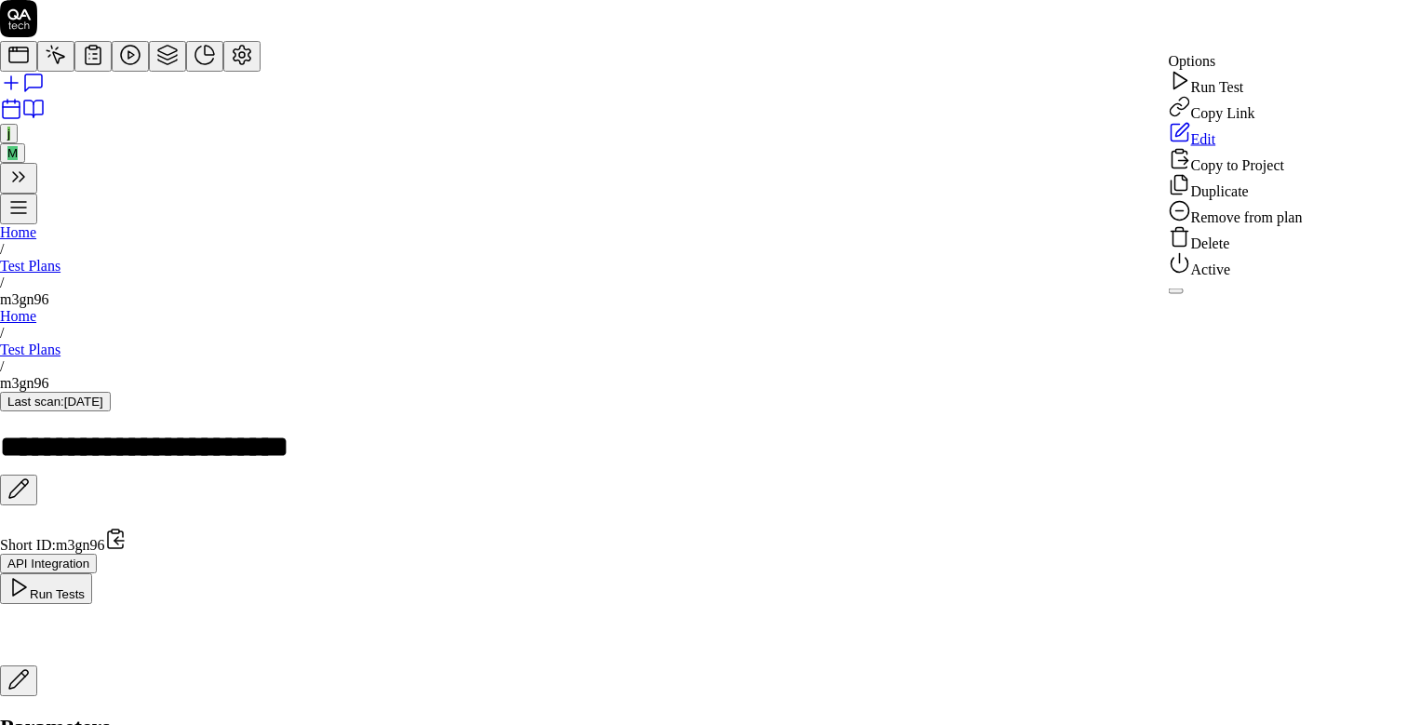
click at [1291, 226] on div "Remove from plan" at bounding box center [1236, 213] width 134 height 26
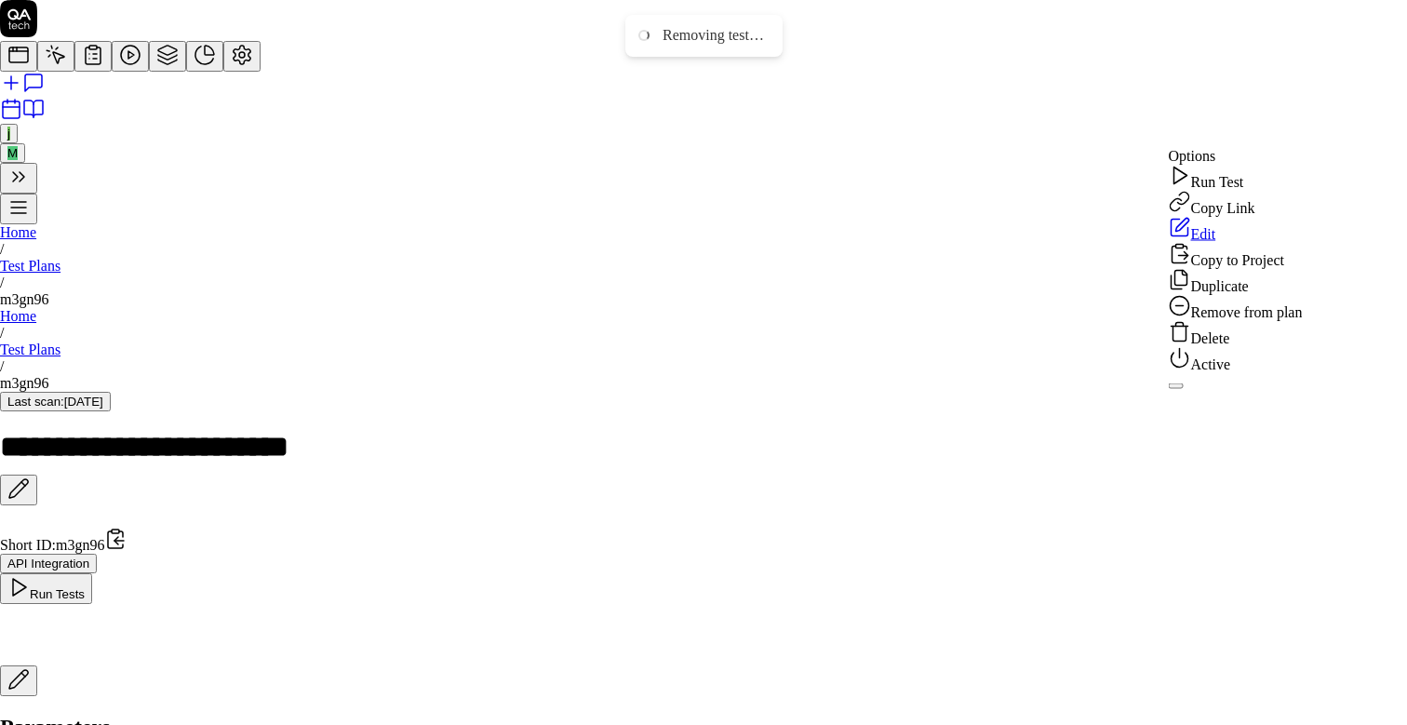
click at [1293, 321] on div "Remove from plan" at bounding box center [1236, 308] width 134 height 26
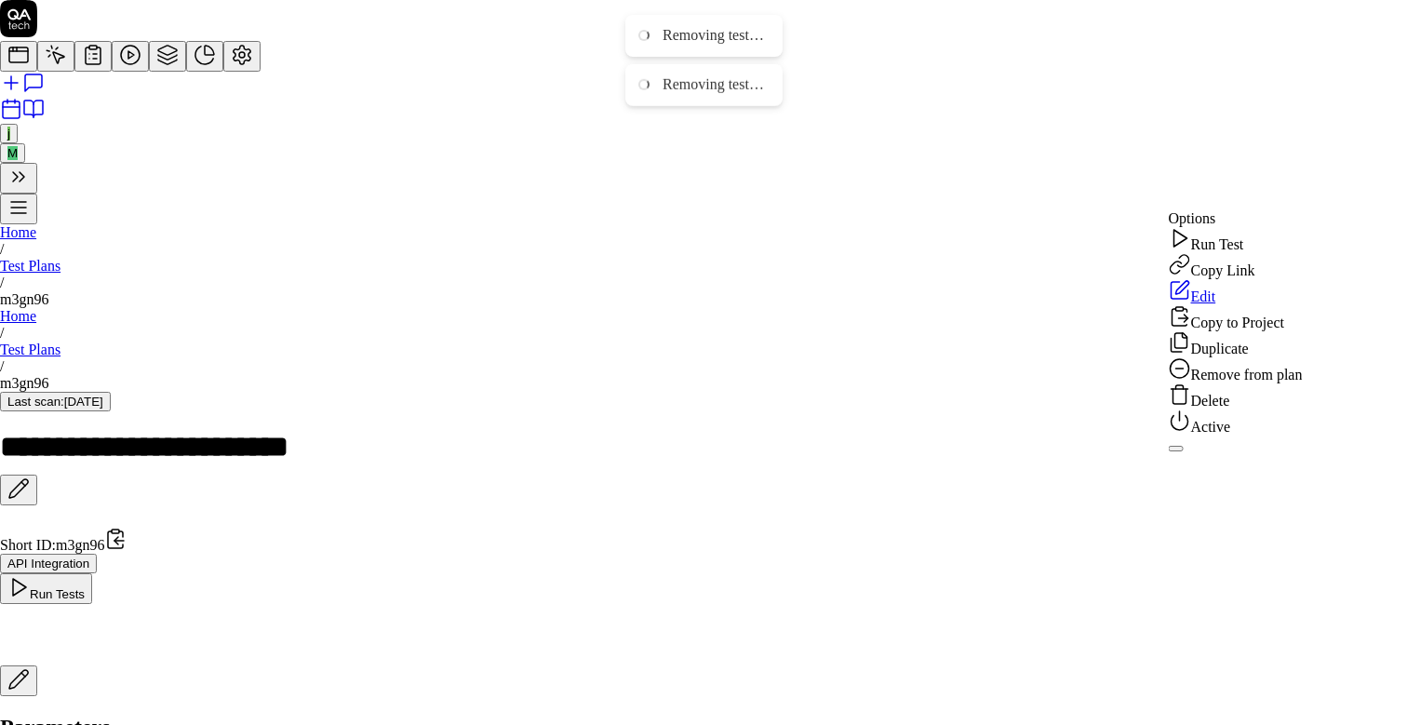
click at [1278, 383] on div "Remove from plan" at bounding box center [1236, 370] width 134 height 26
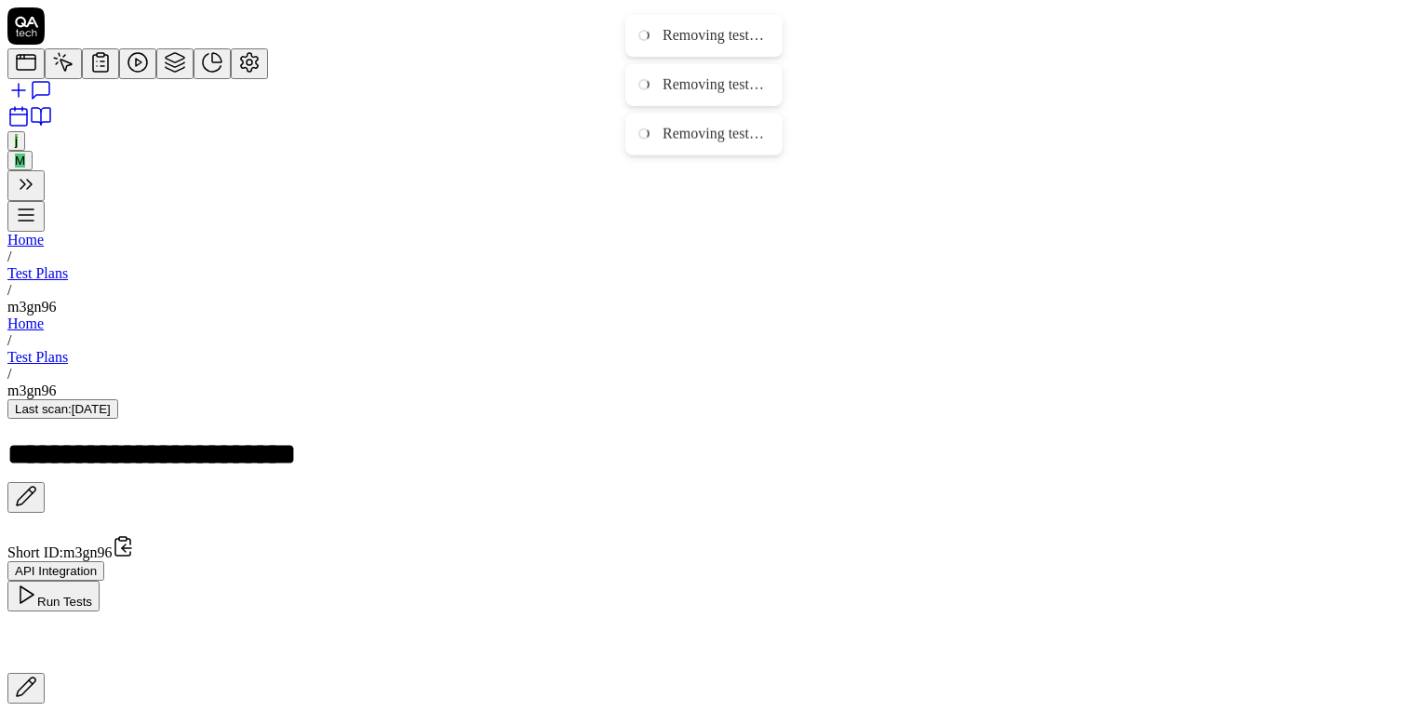
scroll to position [115, 0]
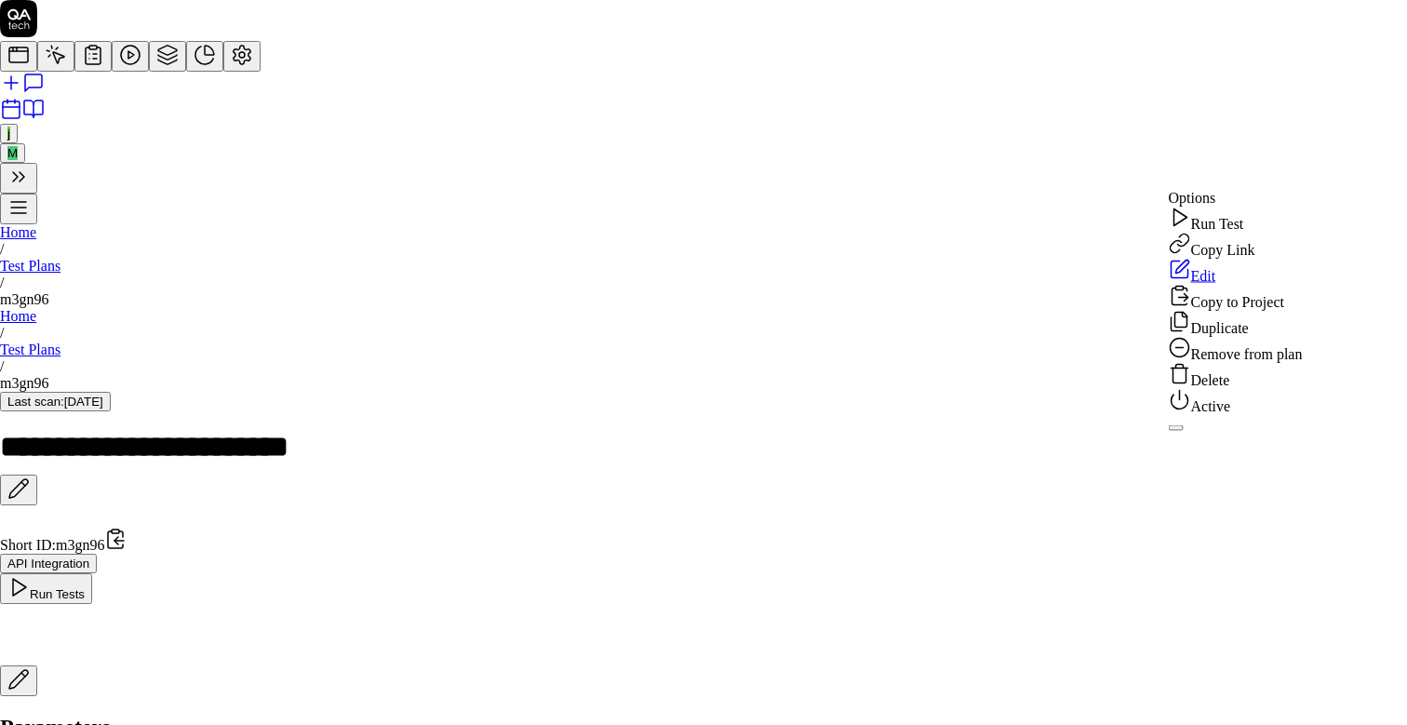
click at [1259, 363] on div "Remove from plan" at bounding box center [1236, 350] width 134 height 26
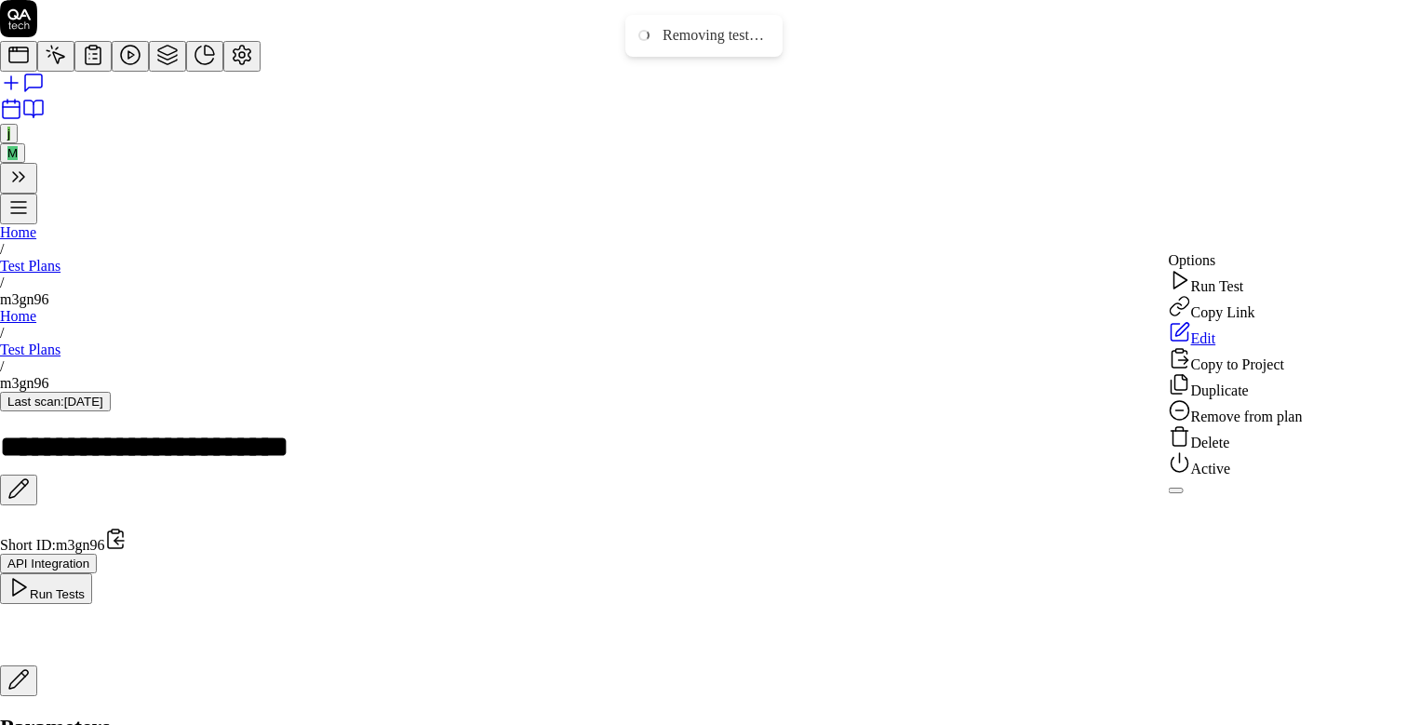
click at [1284, 425] on div "Remove from plan" at bounding box center [1236, 412] width 134 height 26
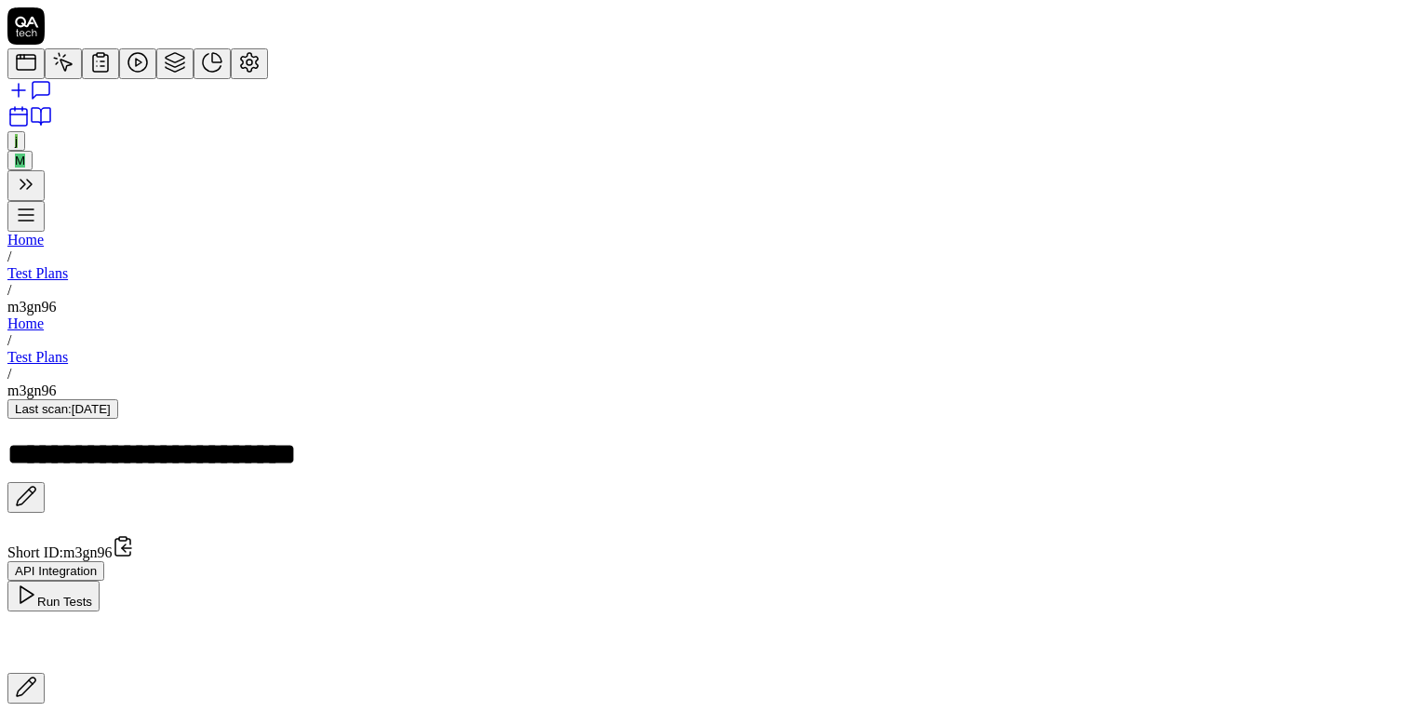
scroll to position [0, 0]
paste input "*******"
type input "*******"
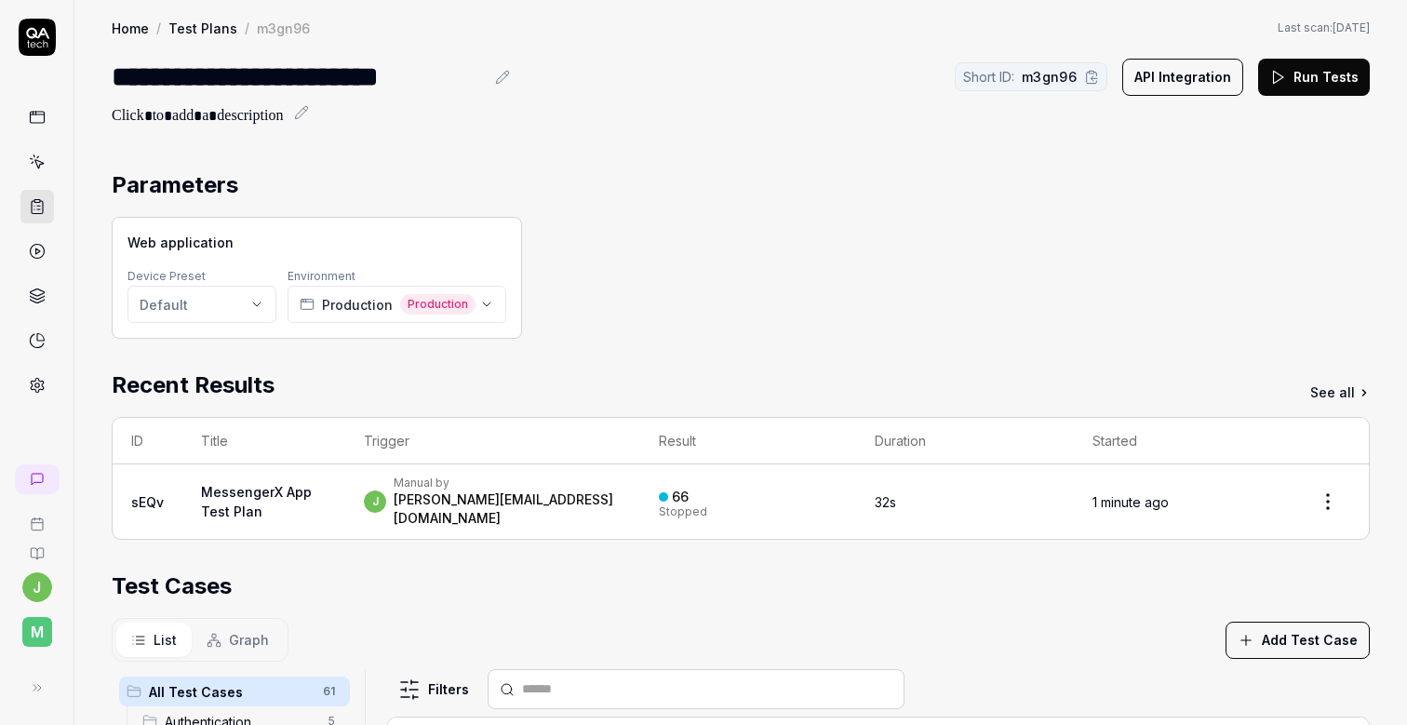
click at [1318, 87] on button "Run Tests" at bounding box center [1314, 77] width 112 height 37
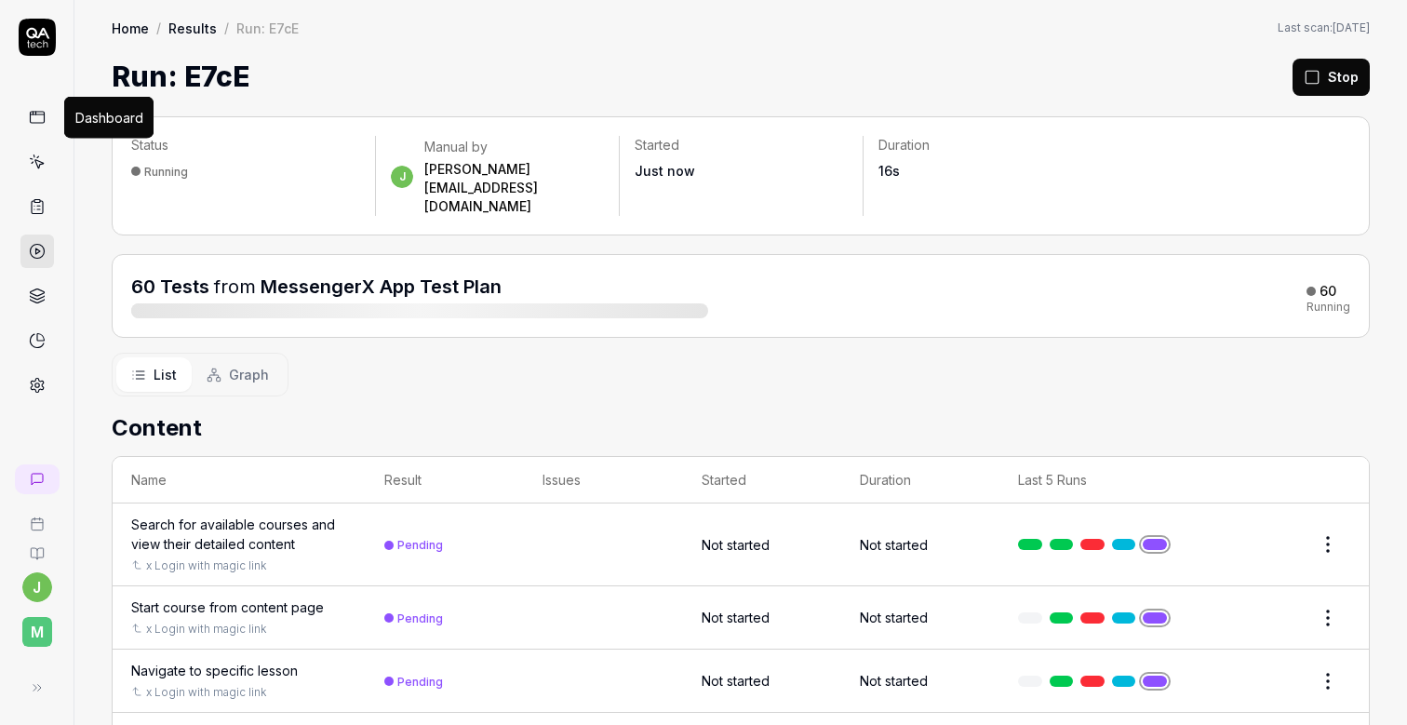
click at [40, 116] on icon at bounding box center [37, 117] width 17 height 17
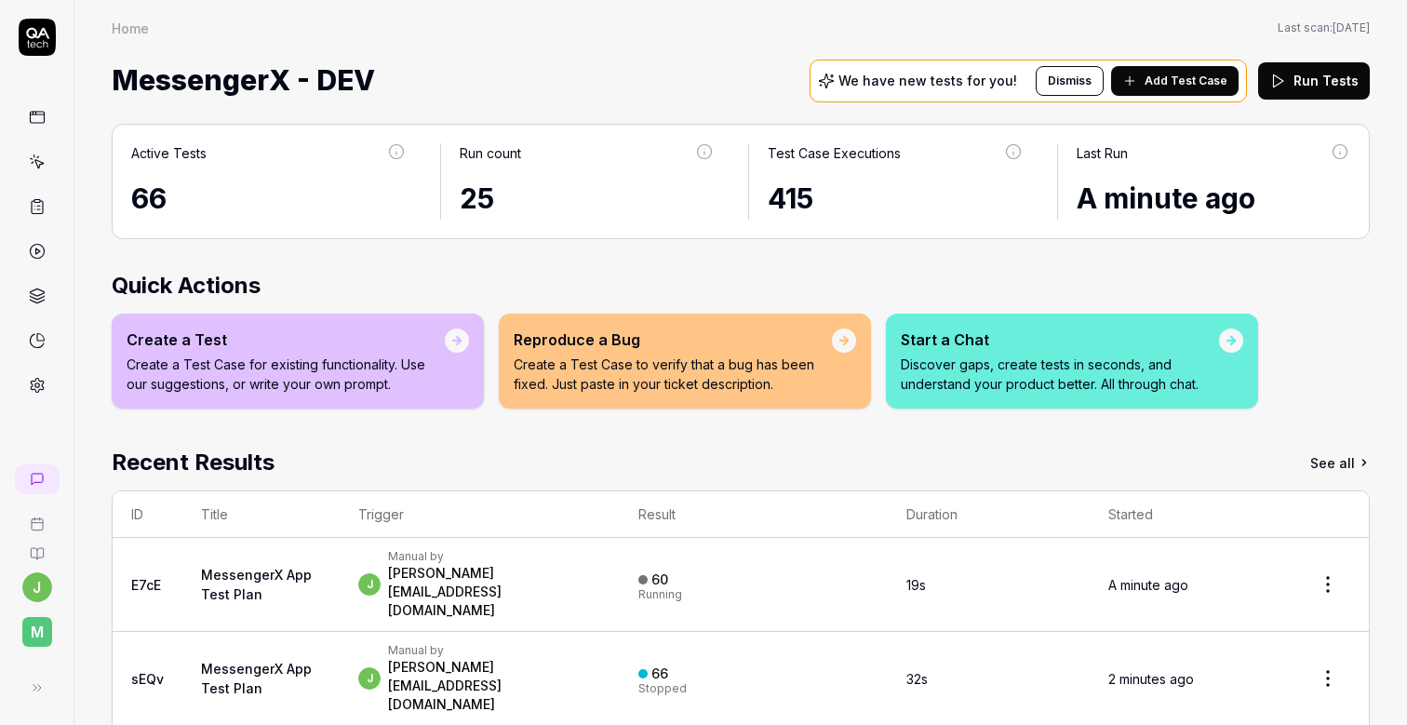
scroll to position [152, 0]
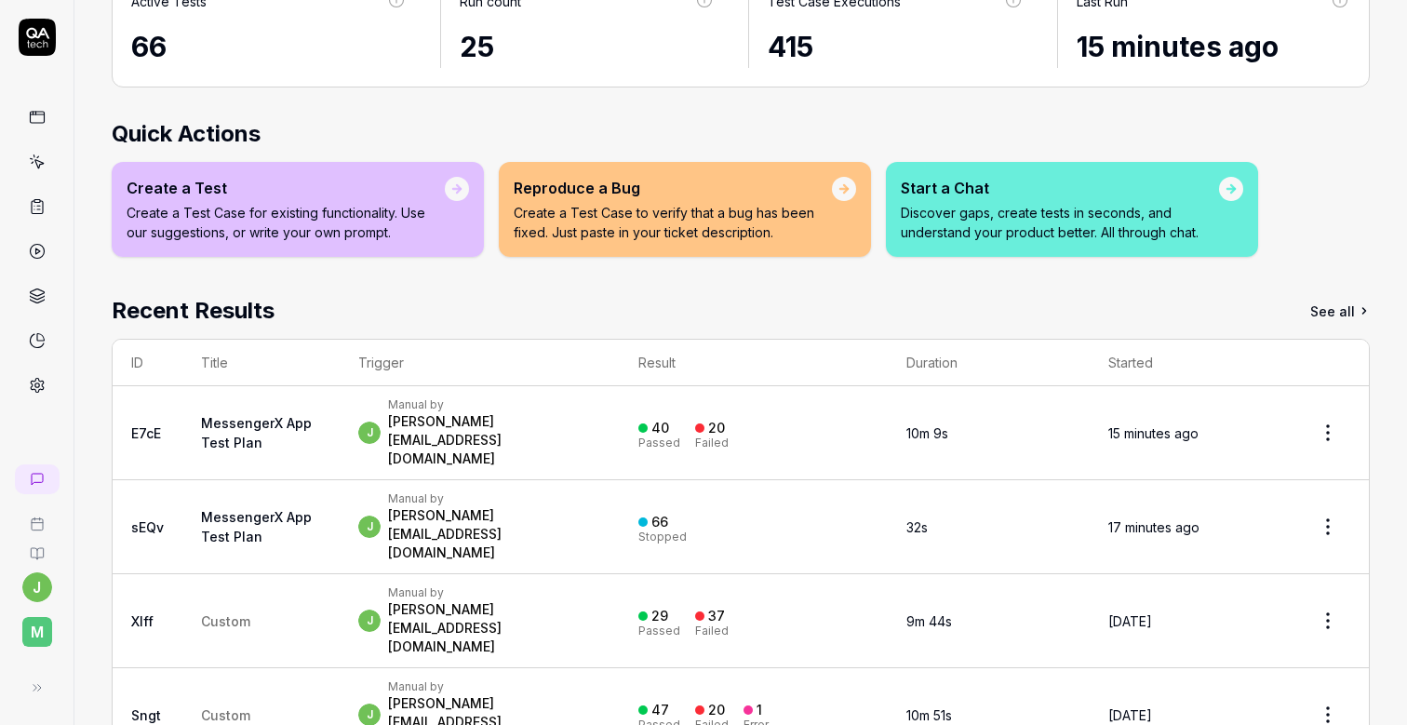
click at [601, 429] on div "j Manual by josip.kartelo@letsmake.com" at bounding box center [479, 432] width 243 height 71
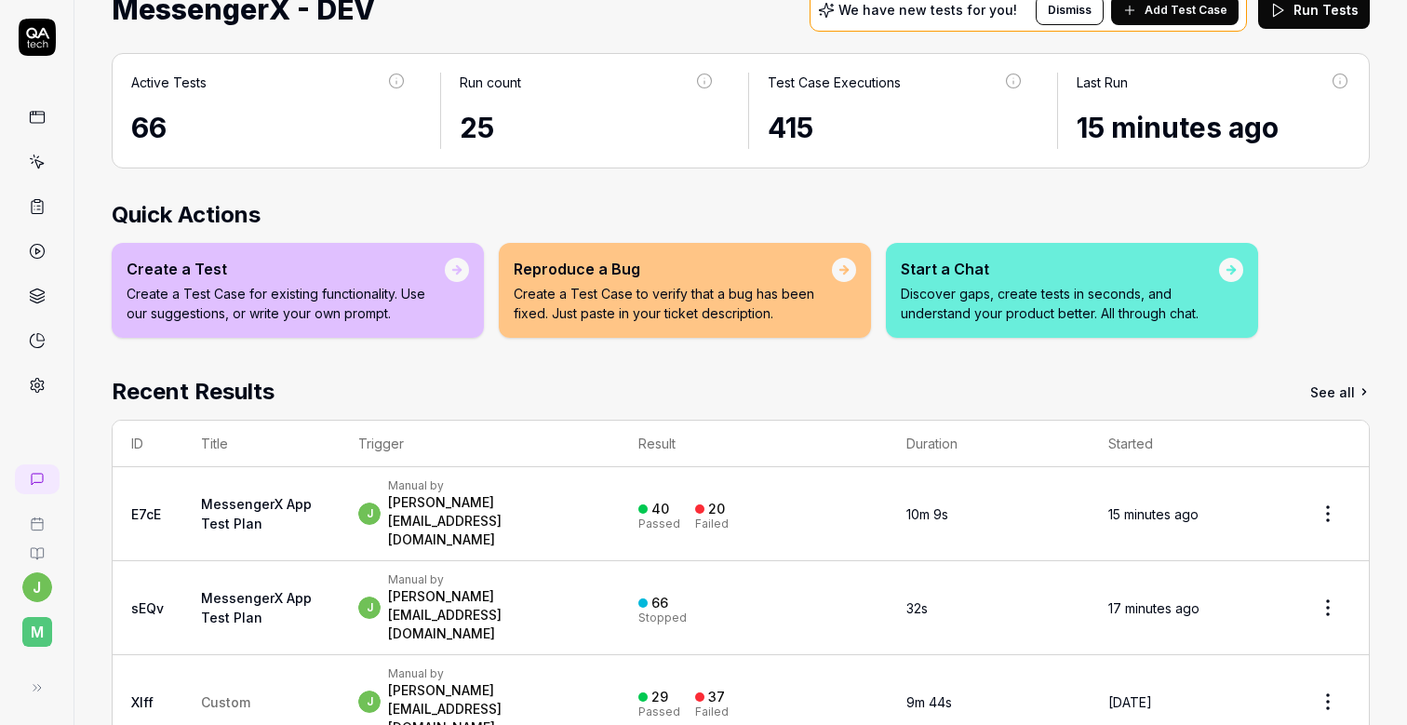
scroll to position [152, 0]
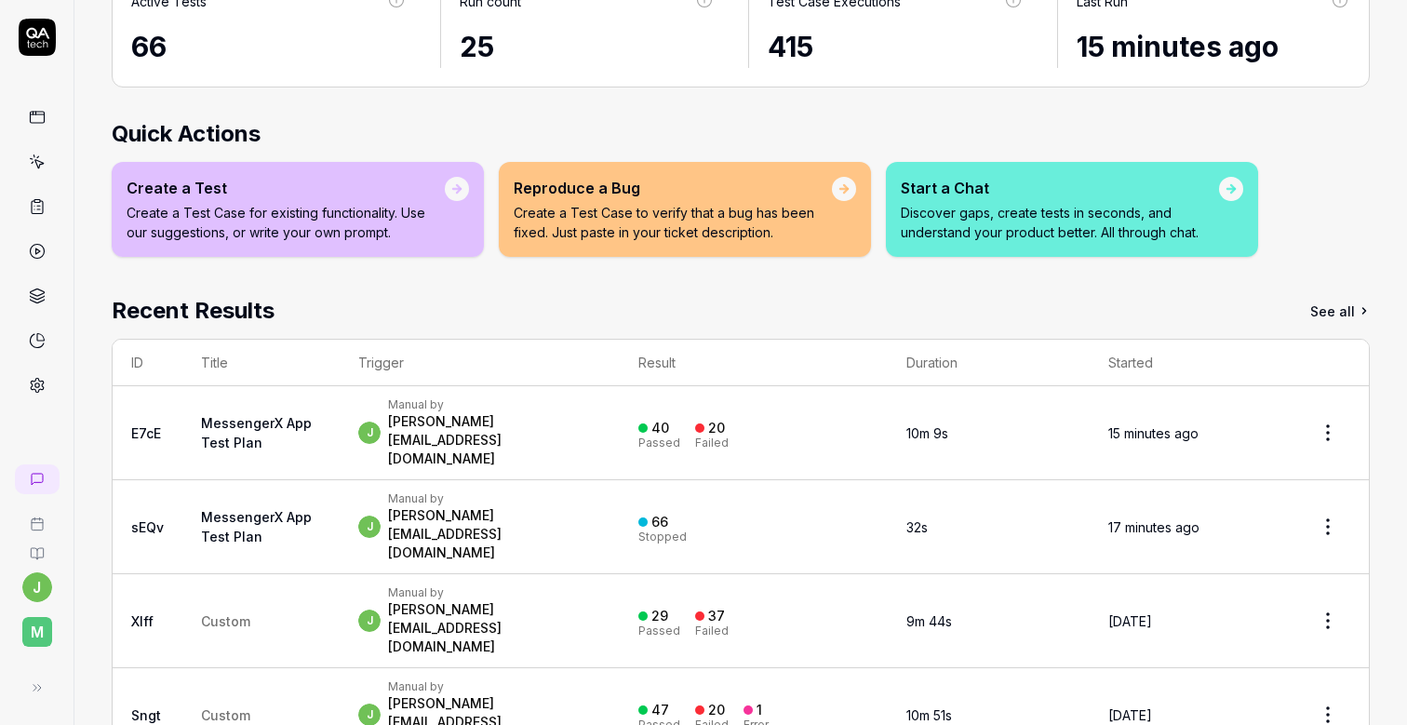
click at [601, 404] on div "j Manual by josip.kartelo@letsmake.com" at bounding box center [479, 432] width 243 height 71
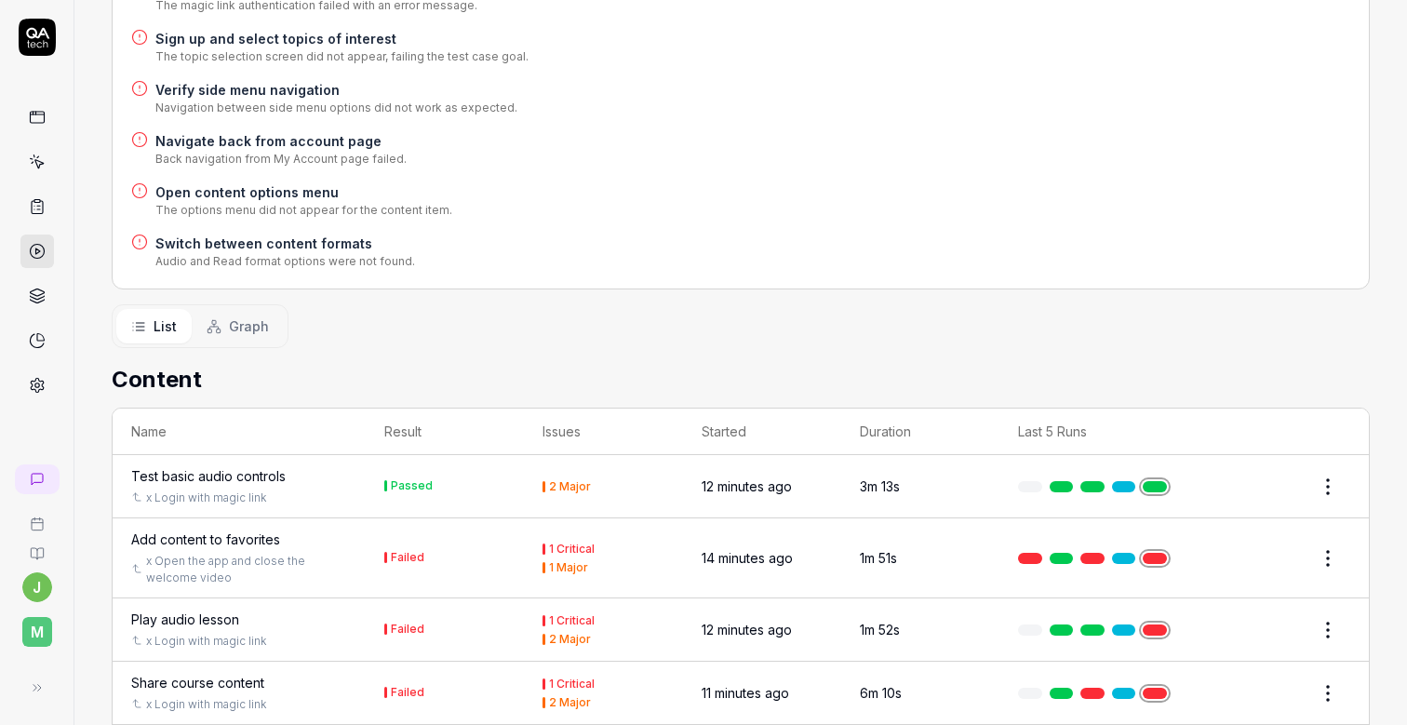
scroll to position [1372, 0]
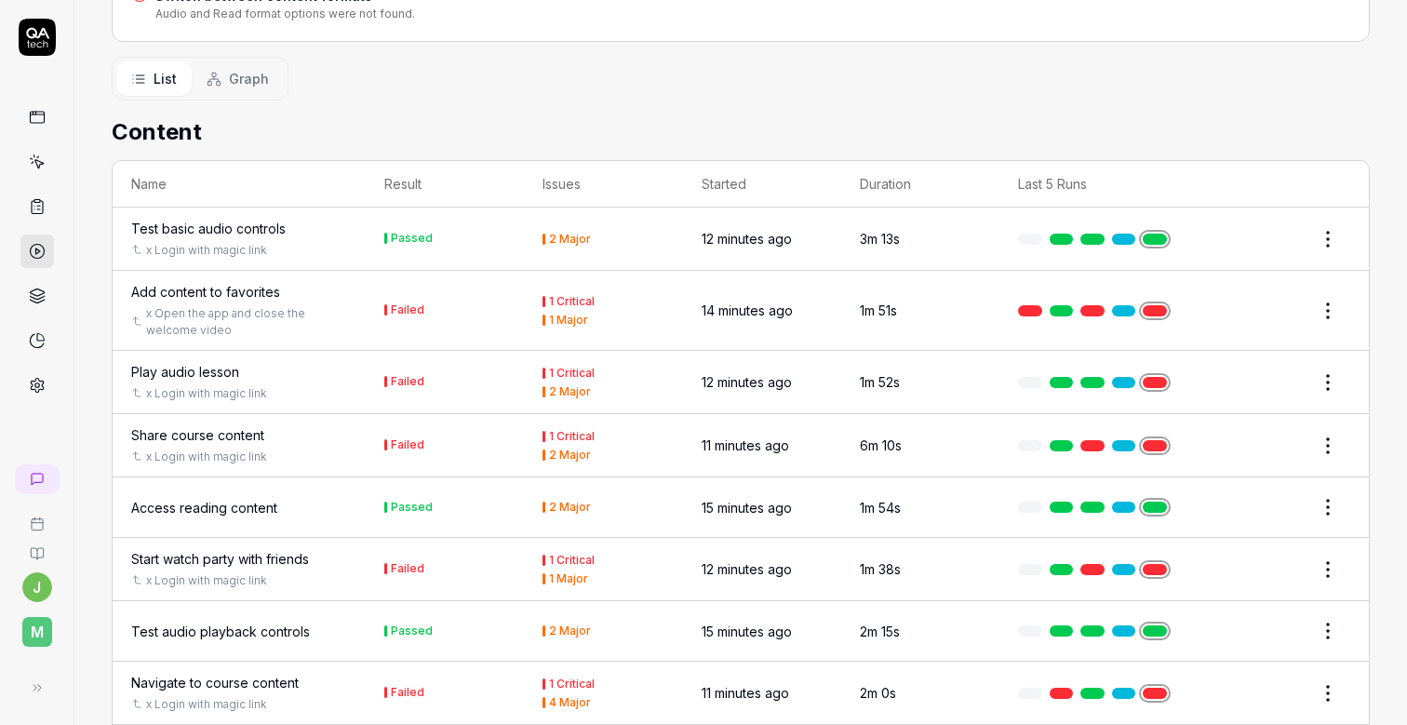
click at [659, 296] on div "1 Critical" at bounding box center [603, 301] width 121 height 11
click at [206, 305] on link "x Open the app and close the welcome video" at bounding box center [244, 322] width 197 height 34
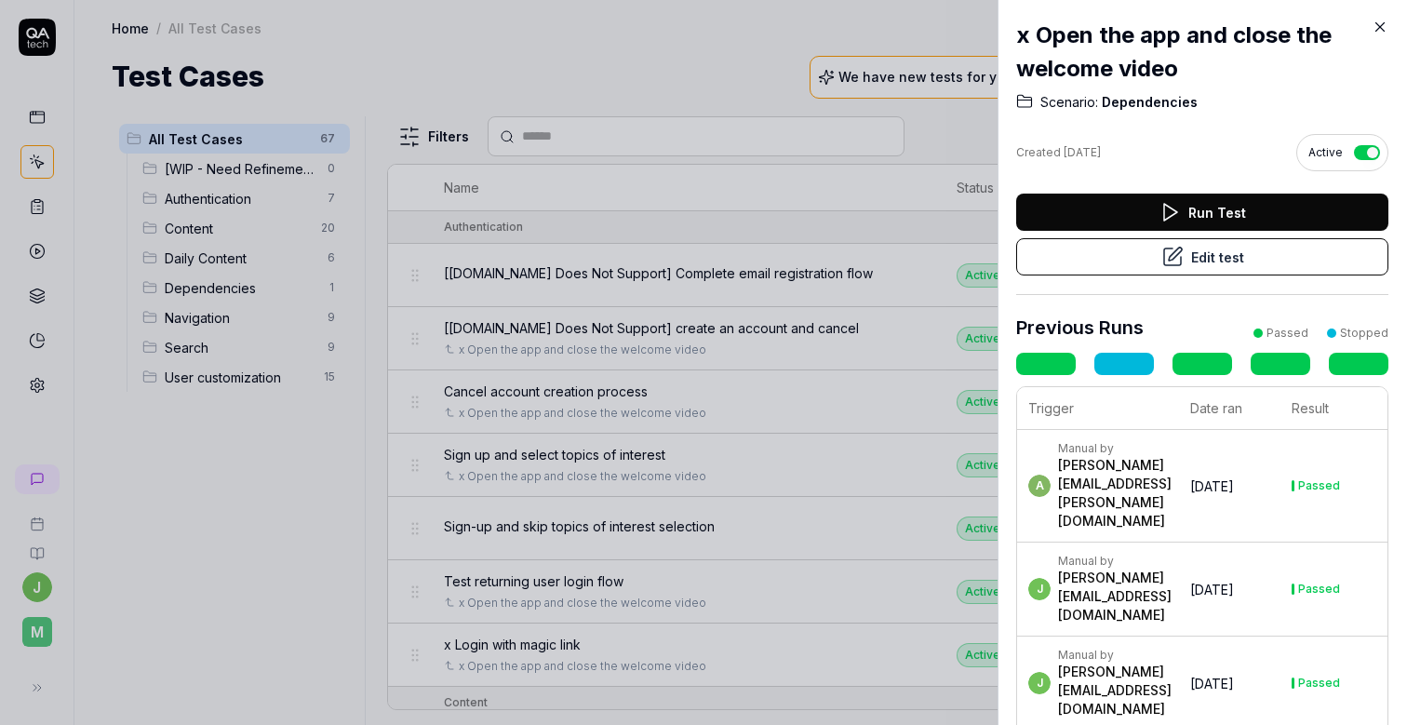
click at [806, 382] on div at bounding box center [703, 362] width 1407 height 725
click at [1376, 20] on icon at bounding box center [1380, 27] width 17 height 17
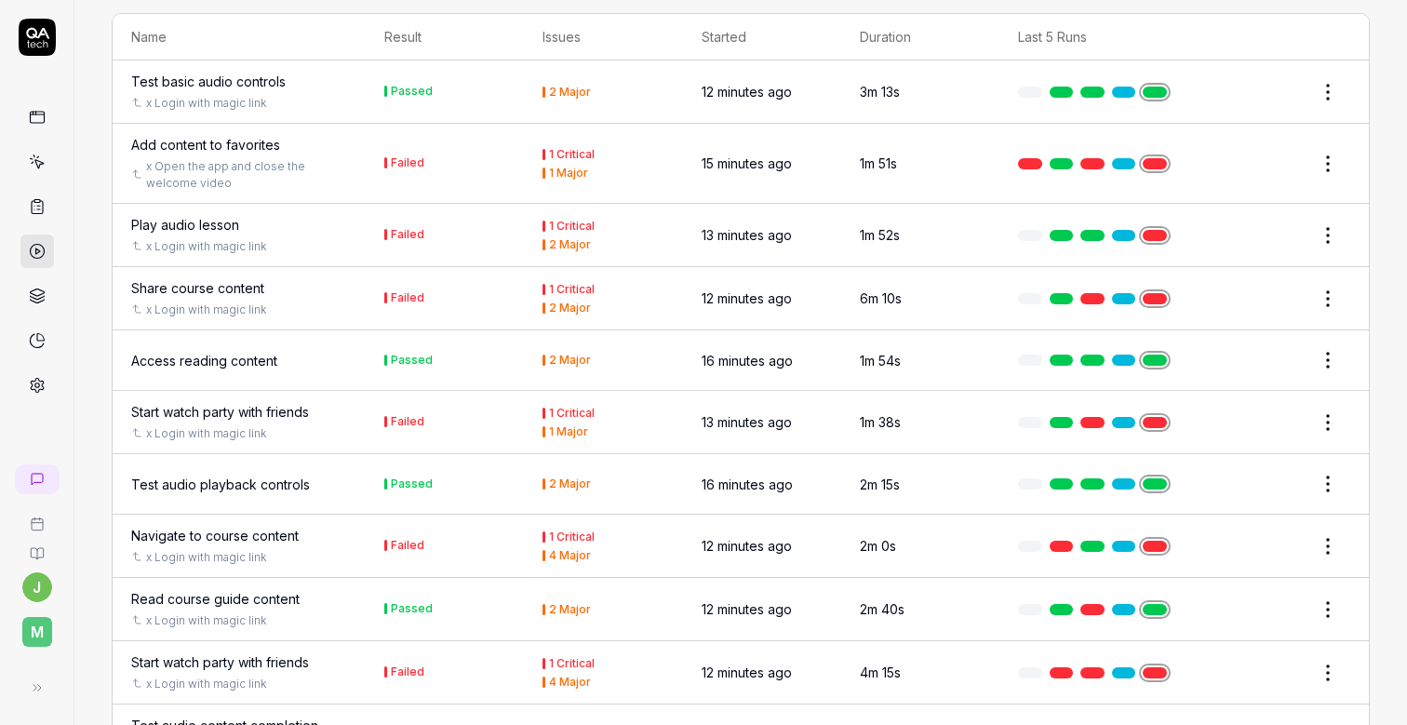
scroll to position [1358, 0]
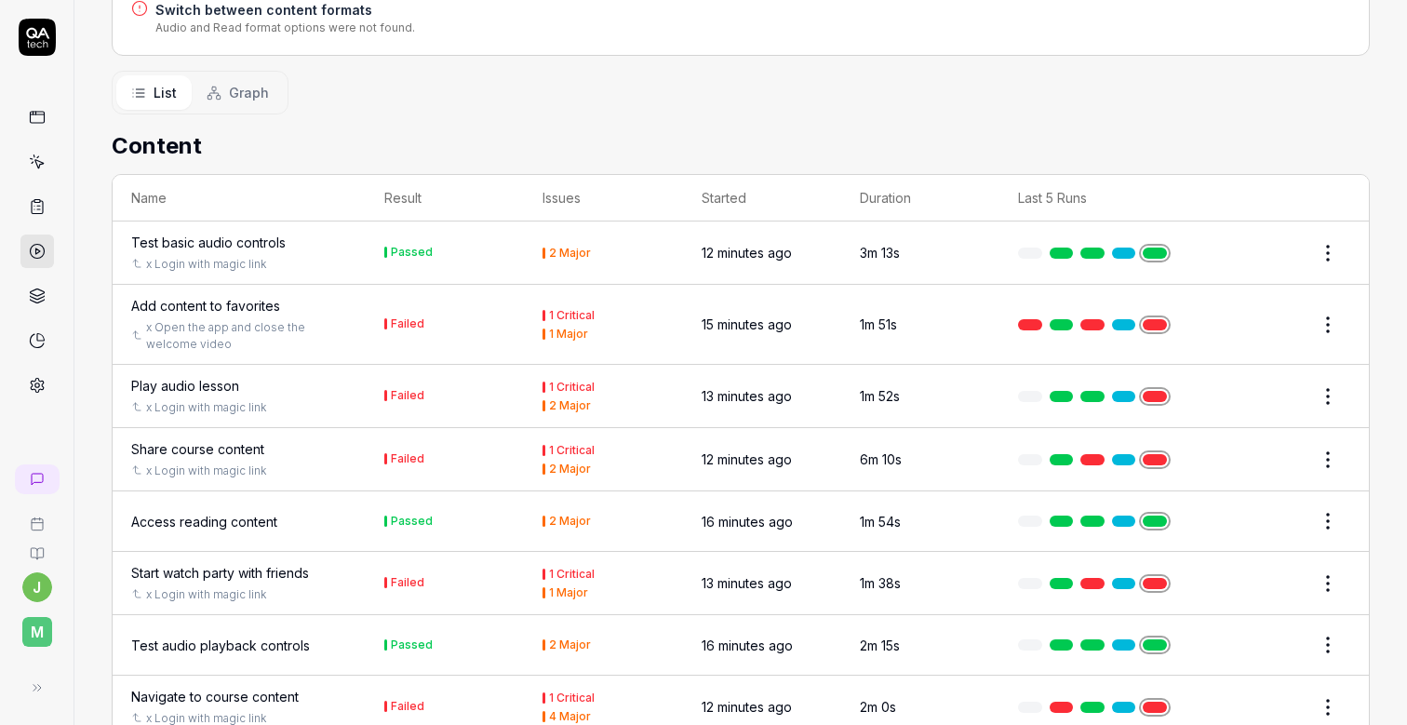
click at [210, 296] on div "Add content to favorites" at bounding box center [205, 306] width 149 height 20
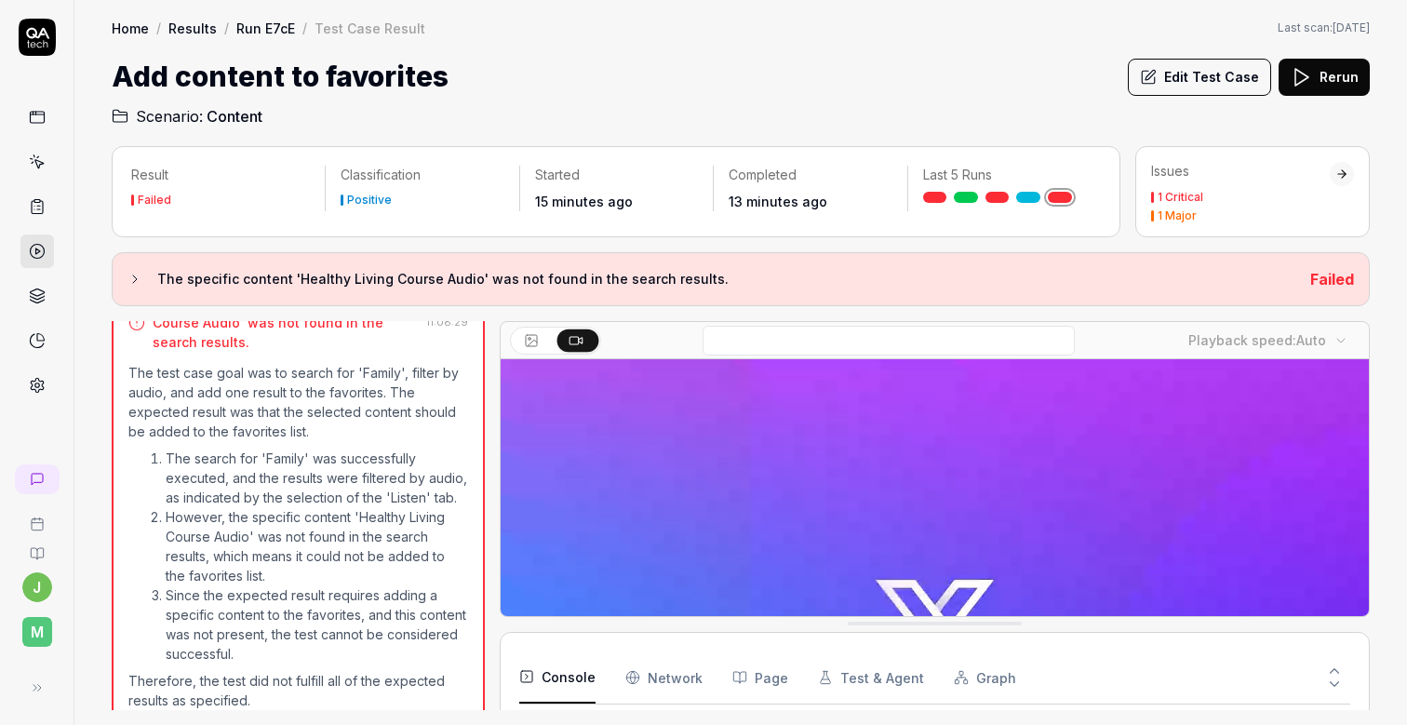
scroll to position [287, 0]
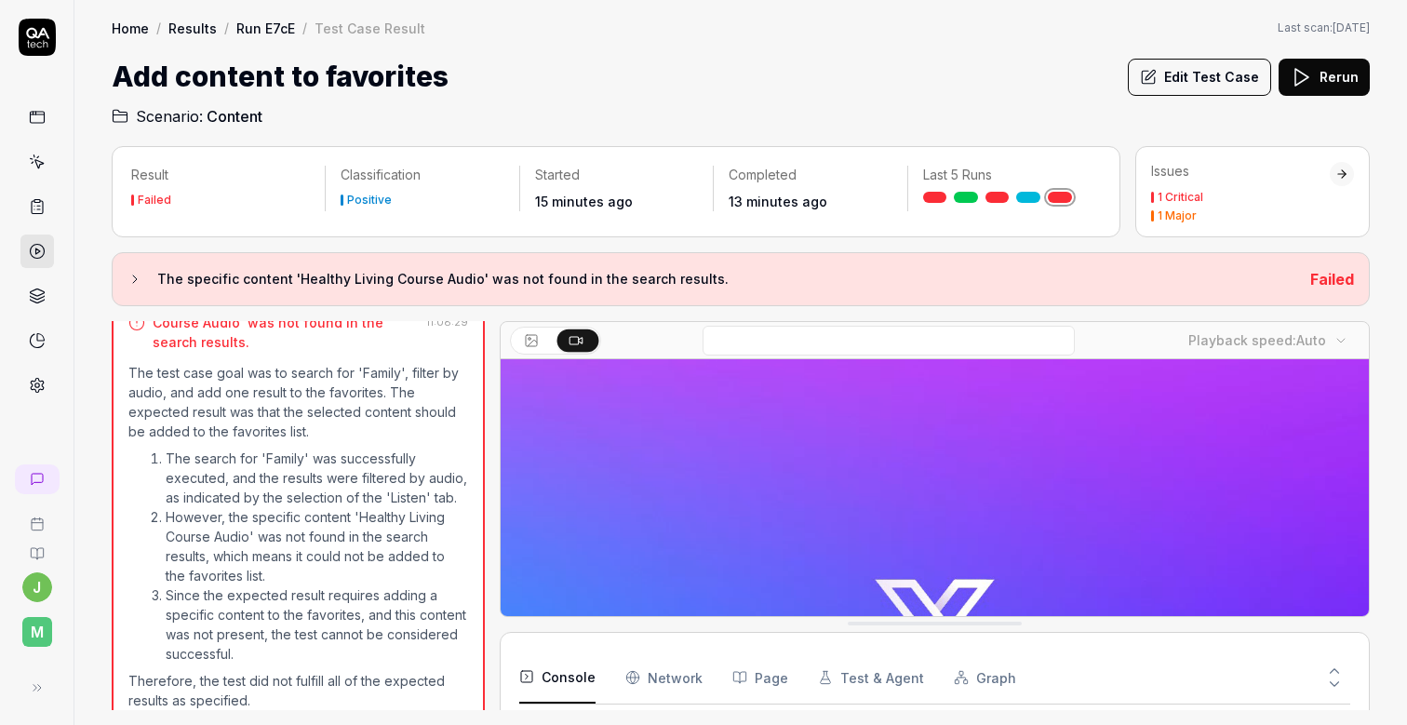
click at [497, 307] on div "Result Failed Classification Positive Started 15 minutes ago Completed 13 minut…" at bounding box center [741, 428] width 1258 height 564
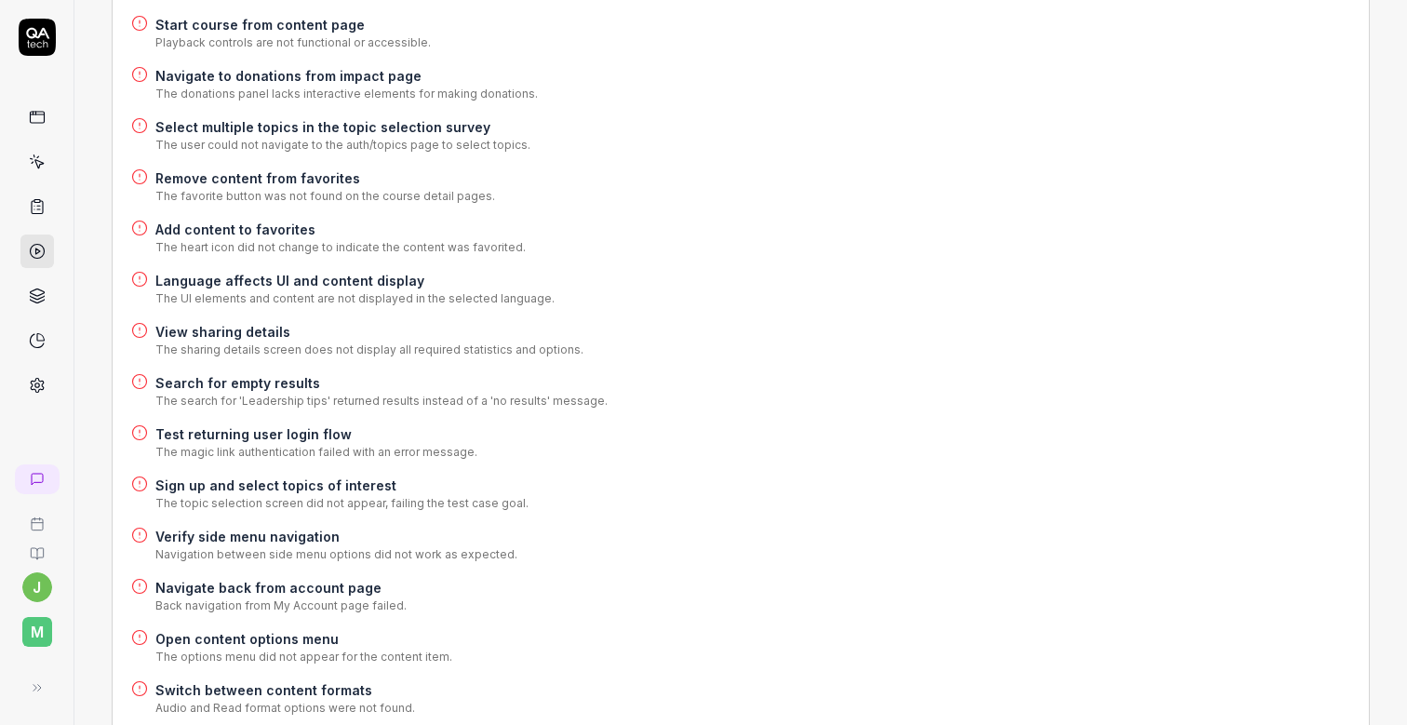
scroll to position [678, 0]
